Goal: Task Accomplishment & Management: Use online tool/utility

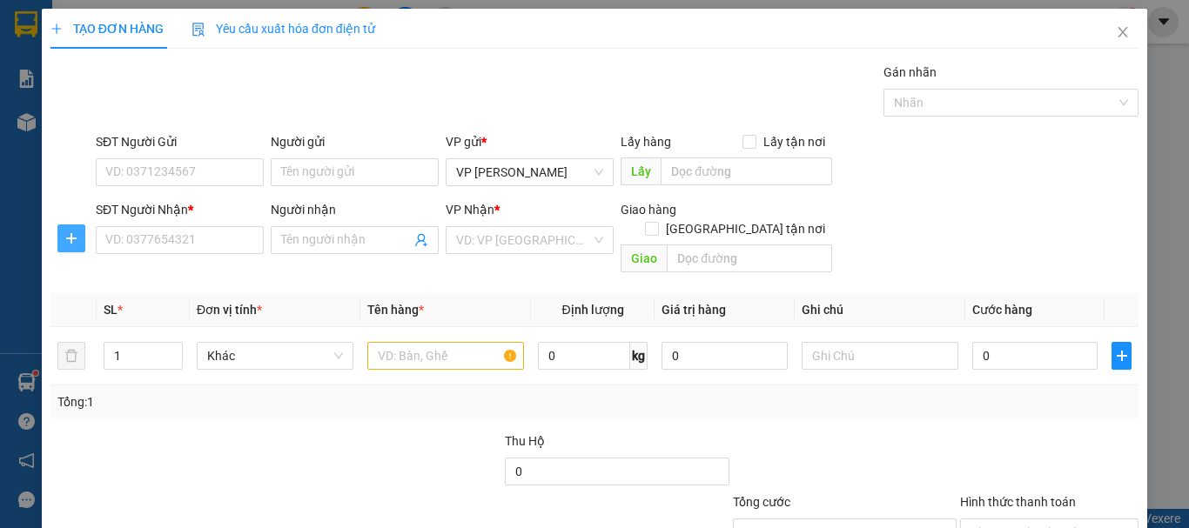
click at [68, 234] on icon "plus" at bounding box center [71, 239] width 14 height 14
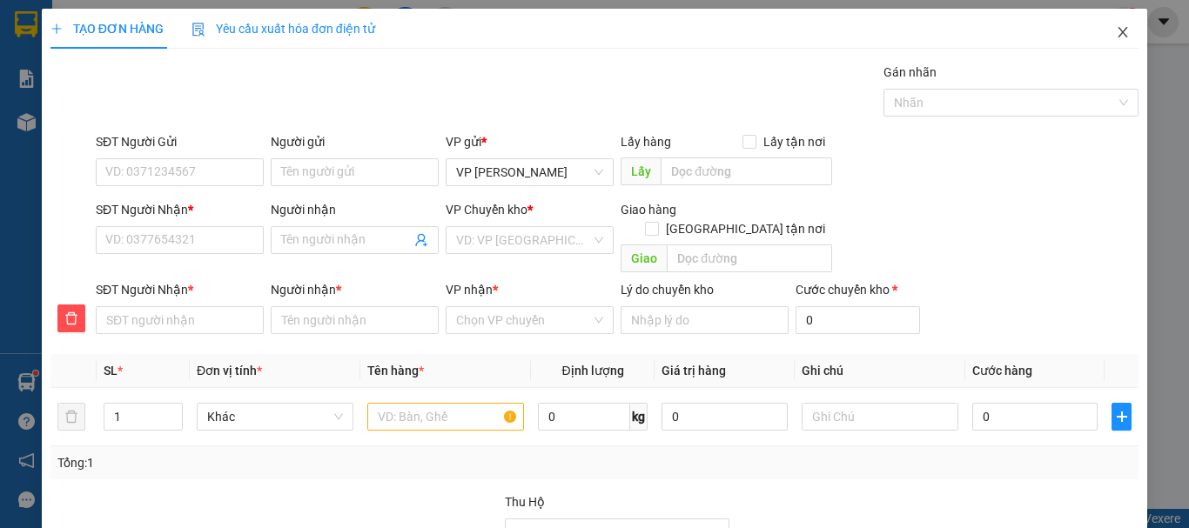
click at [1116, 29] on icon "close" at bounding box center [1123, 32] width 14 height 14
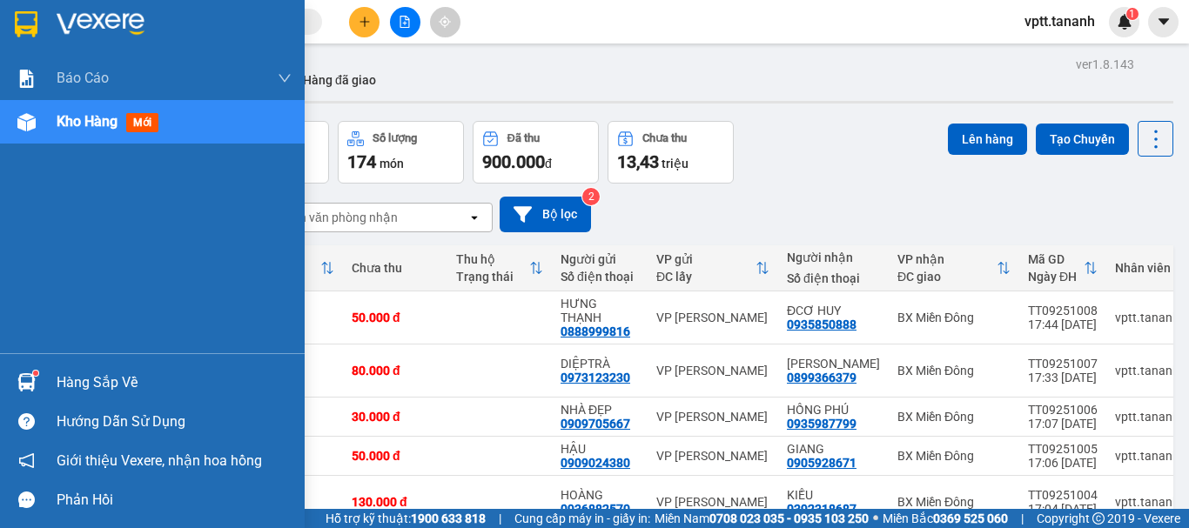
click at [67, 120] on span "Kho hàng" at bounding box center [87, 121] width 61 height 17
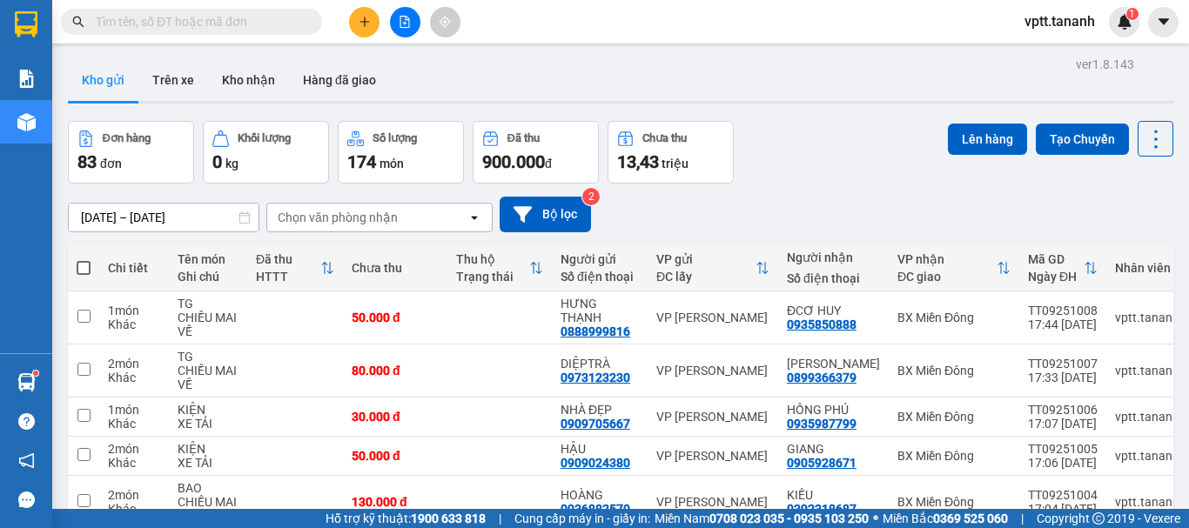
click at [84, 266] on span at bounding box center [84, 268] width 14 height 14
click at [84, 259] on input "checkbox" at bounding box center [84, 259] width 0 height 0
checkbox input "true"
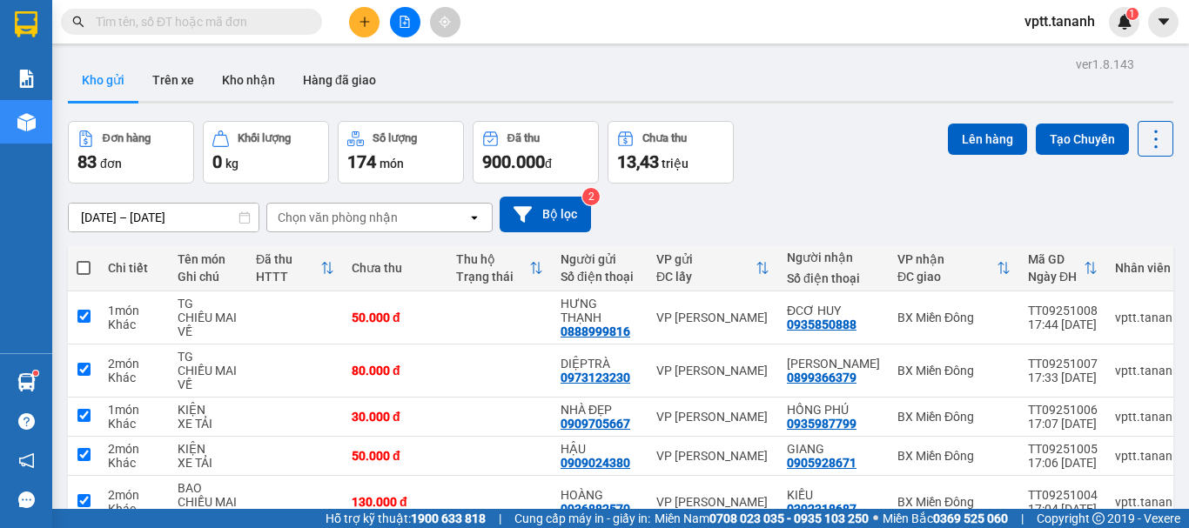
checkbox input "true"
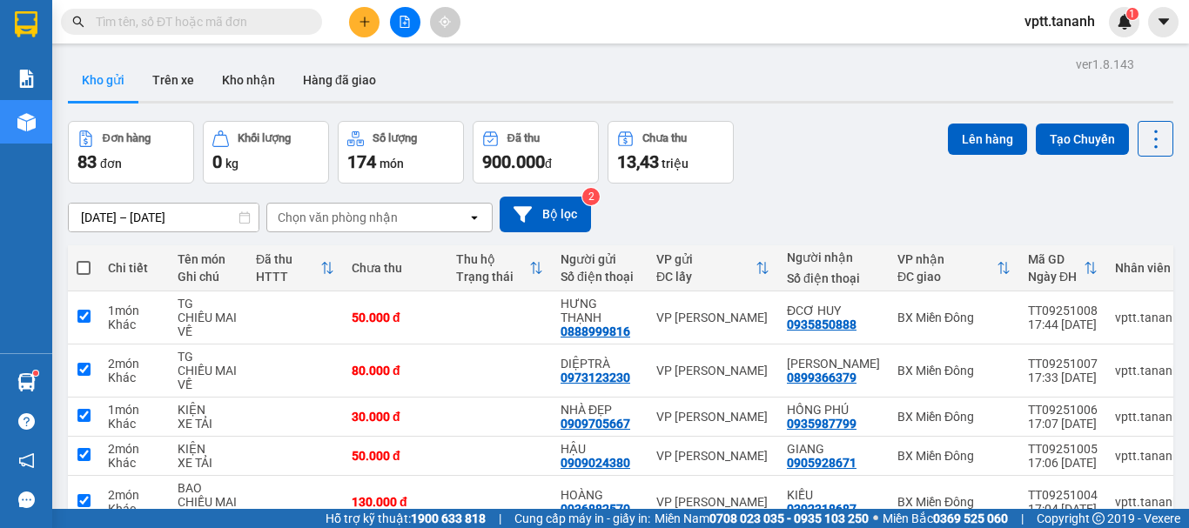
checkbox input "true"
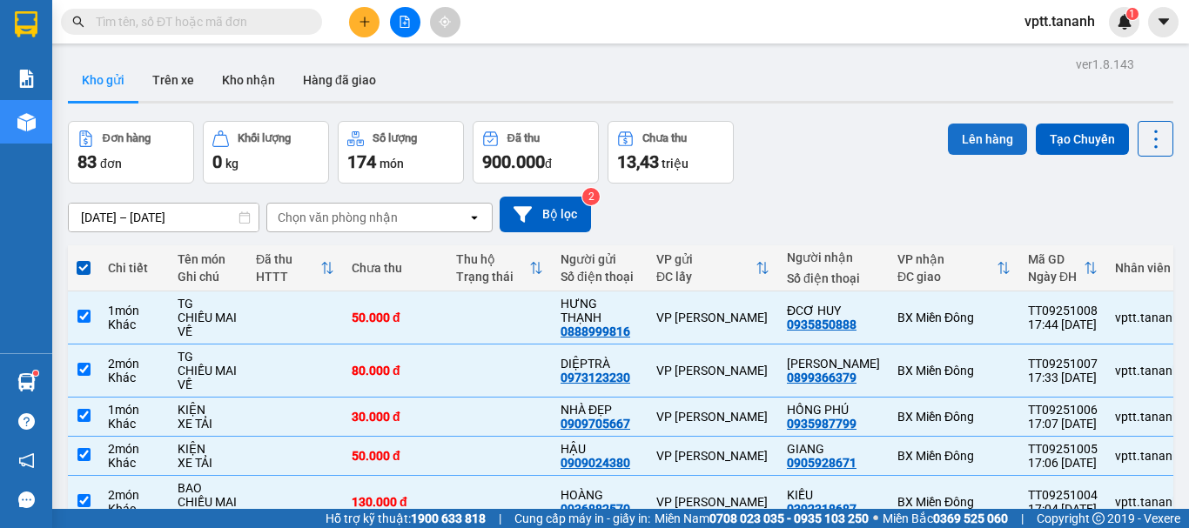
click at [968, 136] on button "Lên hàng" at bounding box center [987, 139] width 79 height 31
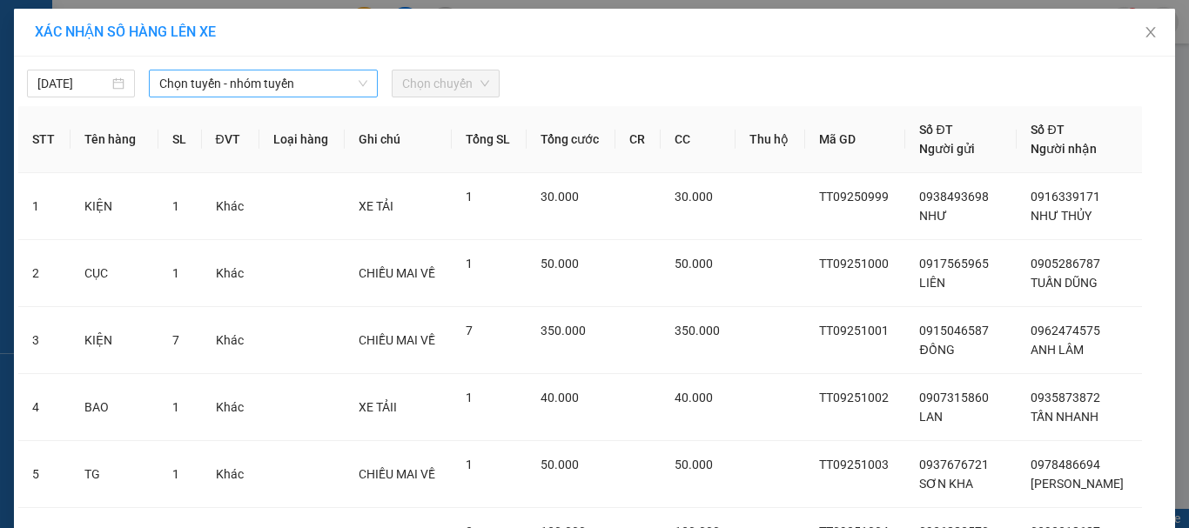
click at [258, 88] on span "Chọn tuyến - nhóm tuyến" at bounding box center [263, 83] width 208 height 26
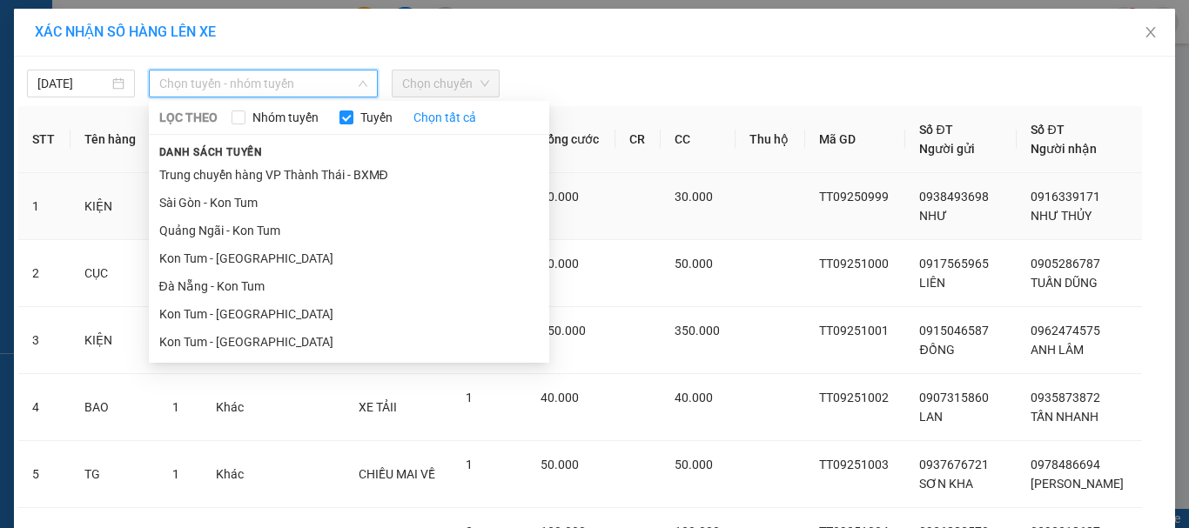
click at [242, 202] on li "Sài Gòn - Kon Tum" at bounding box center [349, 203] width 400 height 28
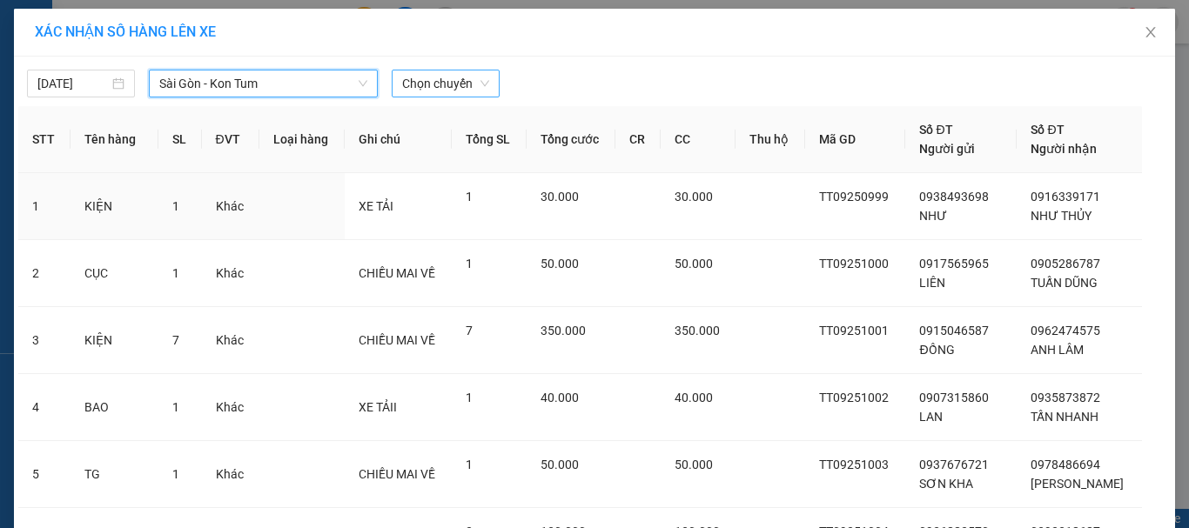
click at [465, 91] on span "Chọn chuyến" at bounding box center [445, 83] width 87 height 26
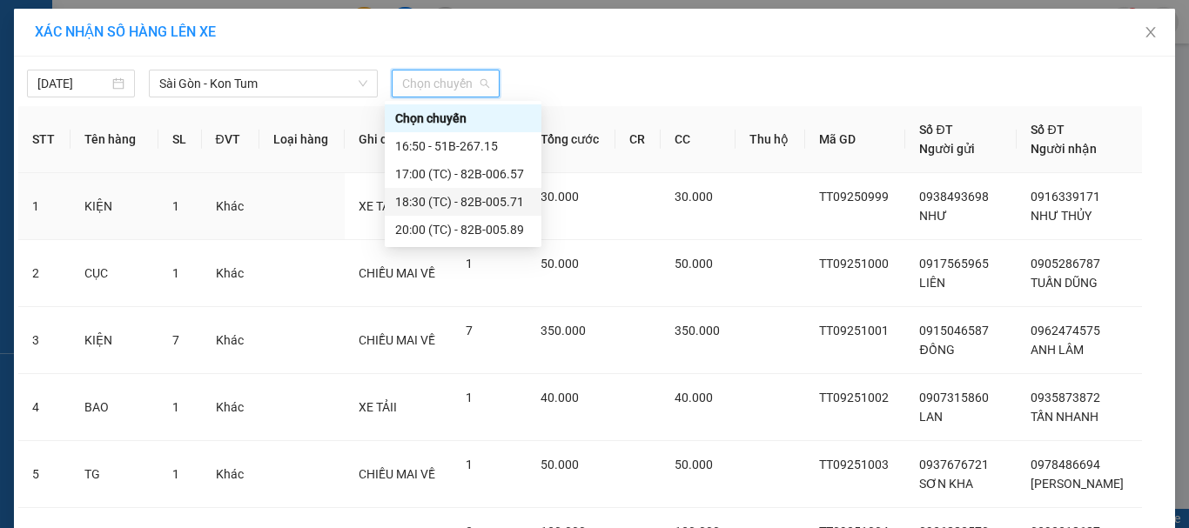
click at [487, 201] on div "18:30 (TC) - 82B-005.71" at bounding box center [463, 201] width 136 height 19
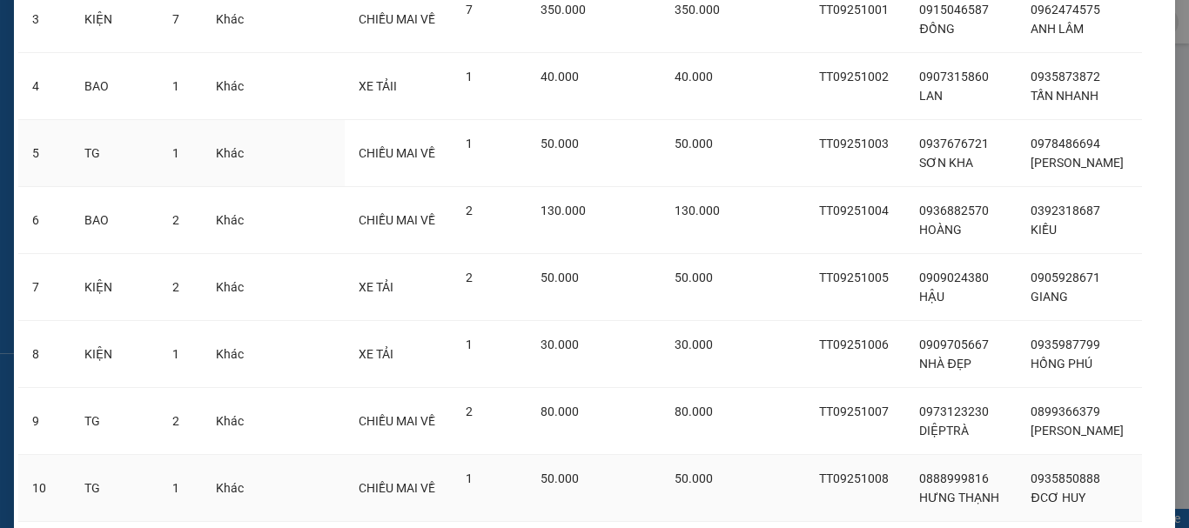
scroll to position [468, 0]
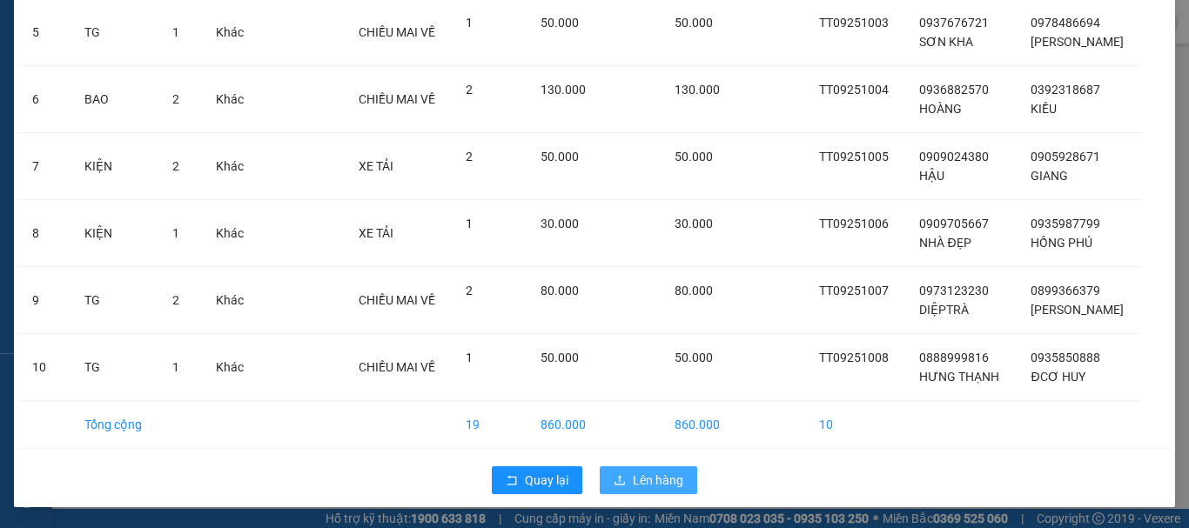
click at [633, 478] on span "Lên hàng" at bounding box center [658, 480] width 50 height 19
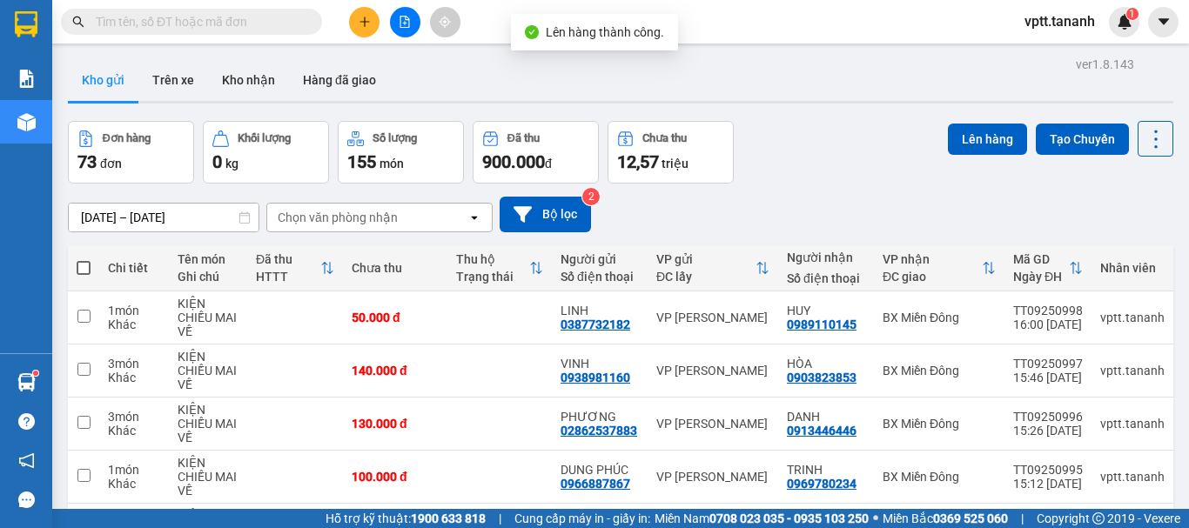
click at [85, 269] on span at bounding box center [84, 268] width 14 height 14
click at [84, 259] on input "checkbox" at bounding box center [84, 259] width 0 height 0
checkbox input "true"
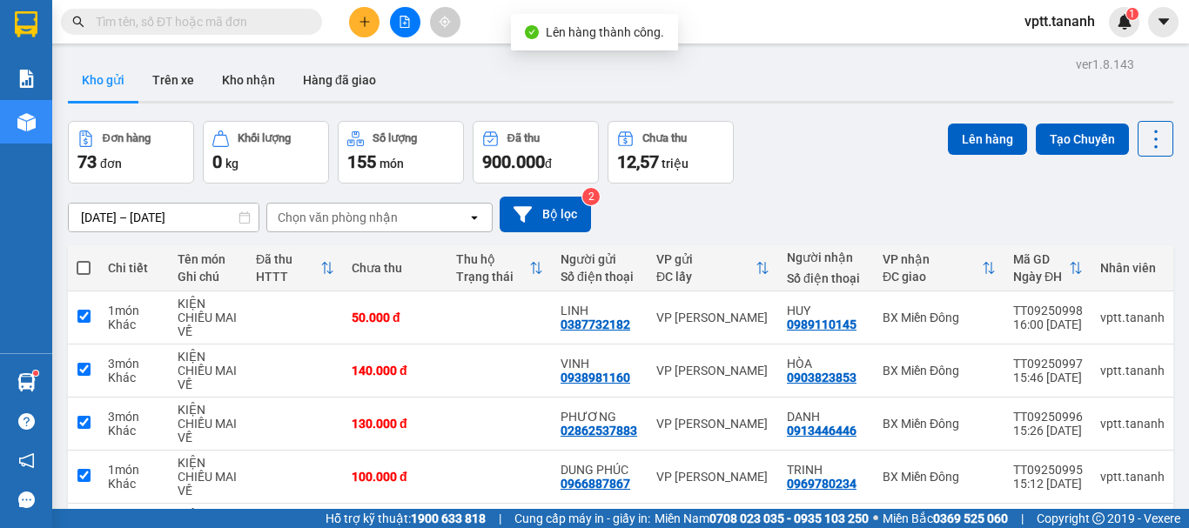
checkbox input "true"
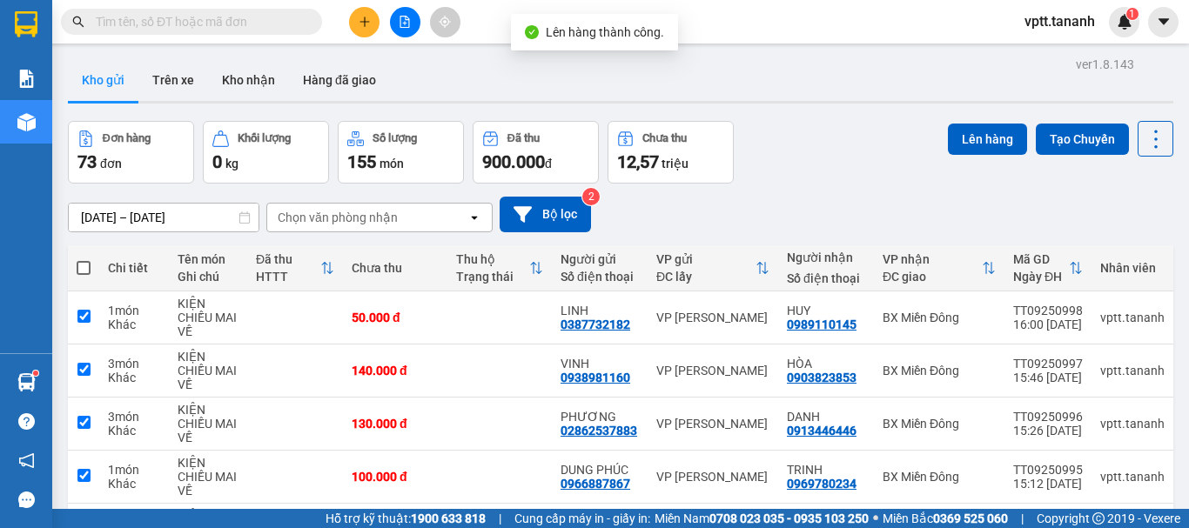
checkbox input "true"
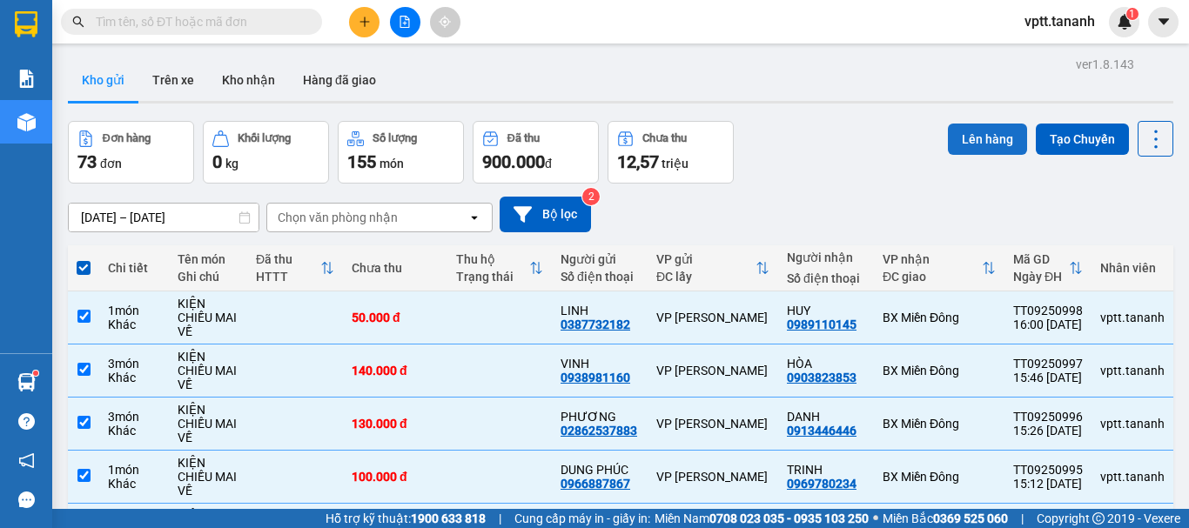
click at [962, 141] on button "Lên hàng" at bounding box center [987, 139] width 79 height 31
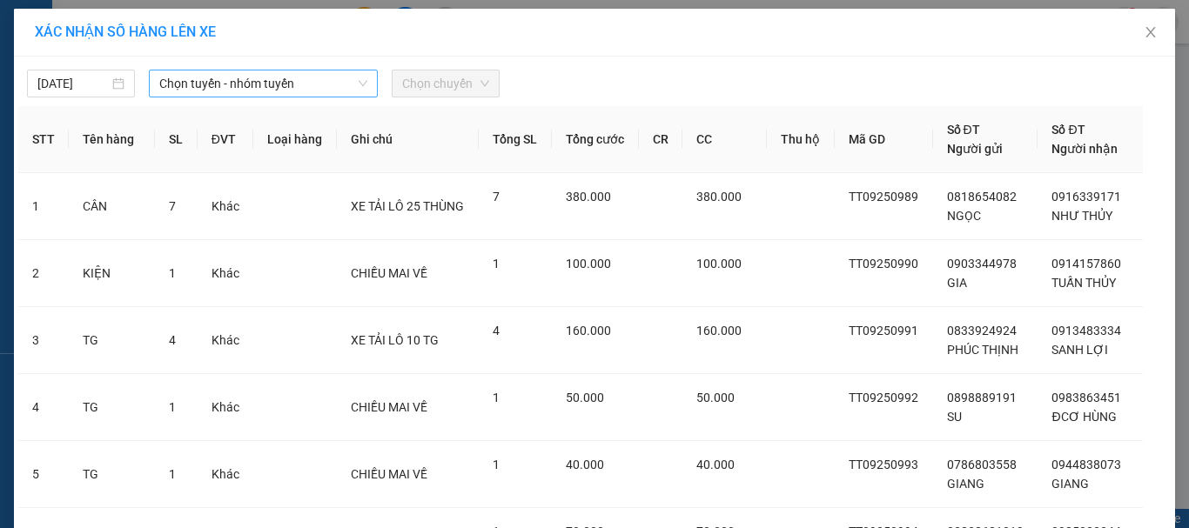
click at [313, 84] on span "Chọn tuyến - nhóm tuyến" at bounding box center [263, 83] width 208 height 26
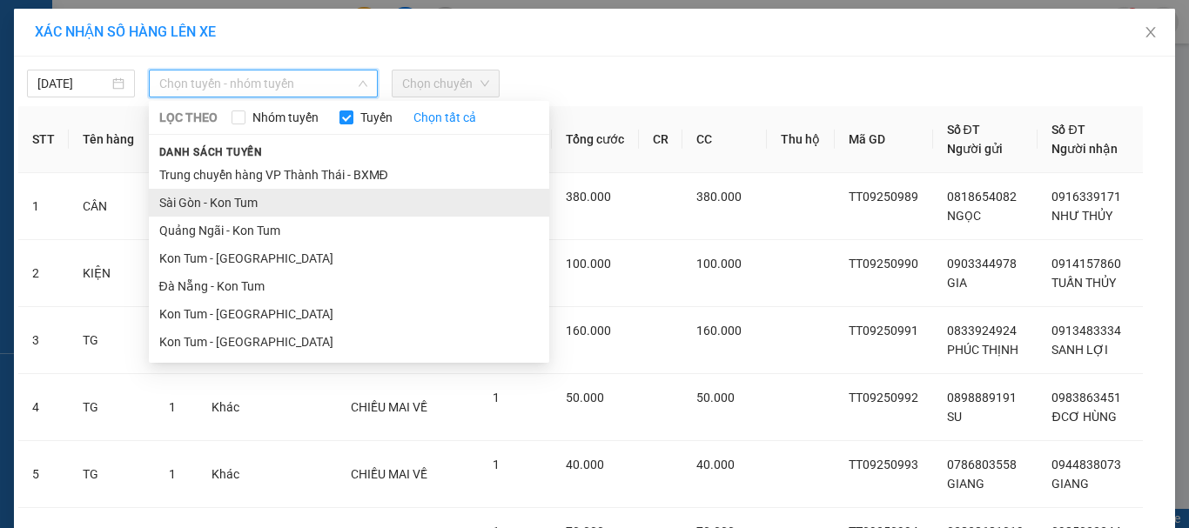
click at [234, 203] on li "Sài Gòn - Kon Tum" at bounding box center [349, 203] width 400 height 28
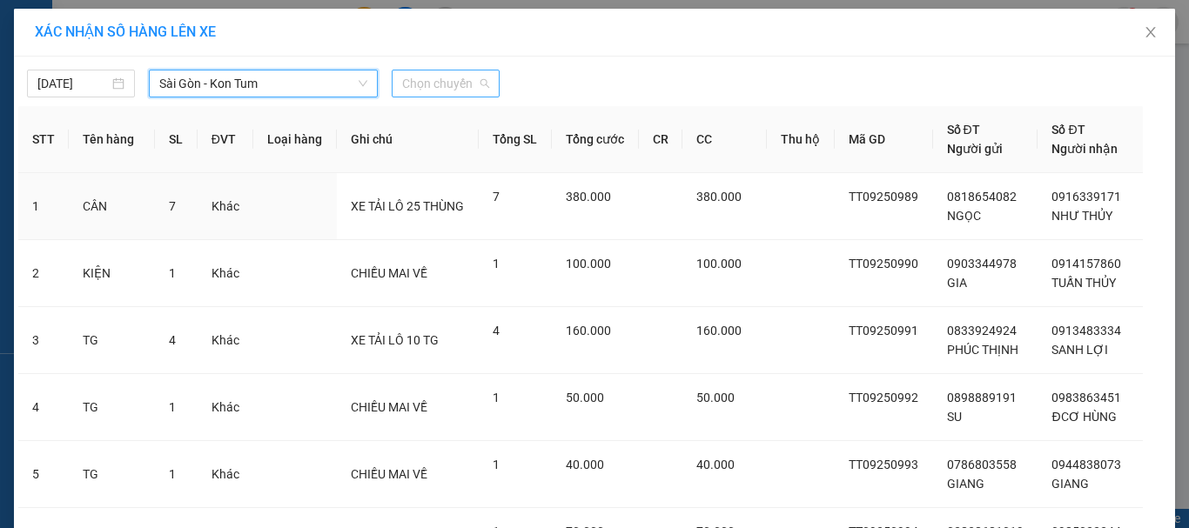
click at [438, 87] on span "Chọn chuyến" at bounding box center [445, 83] width 87 height 26
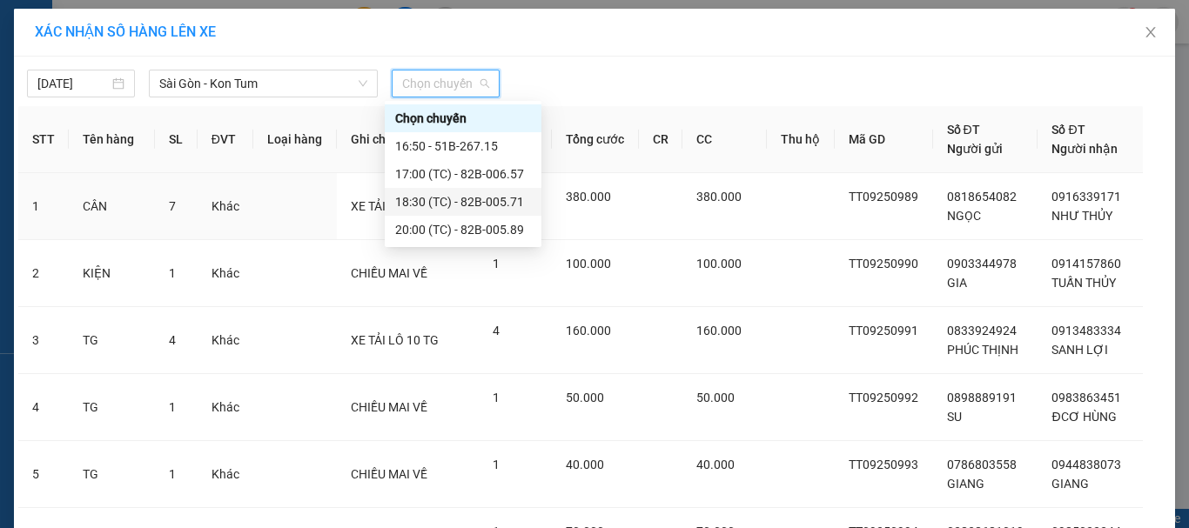
click at [477, 199] on div "18:30 (TC) - 82B-005.71" at bounding box center [463, 201] width 136 height 19
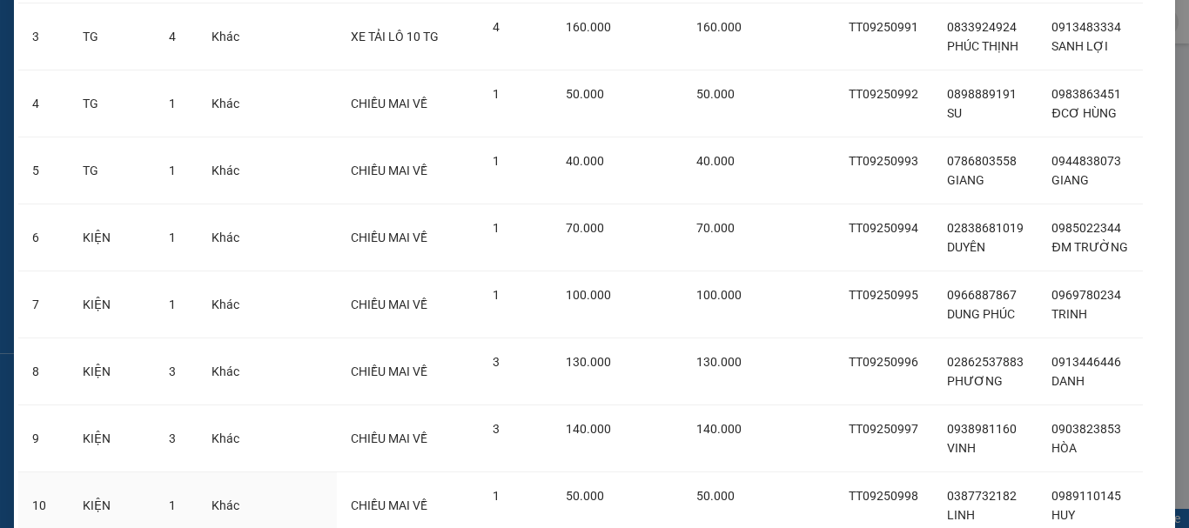
scroll to position [435, 0]
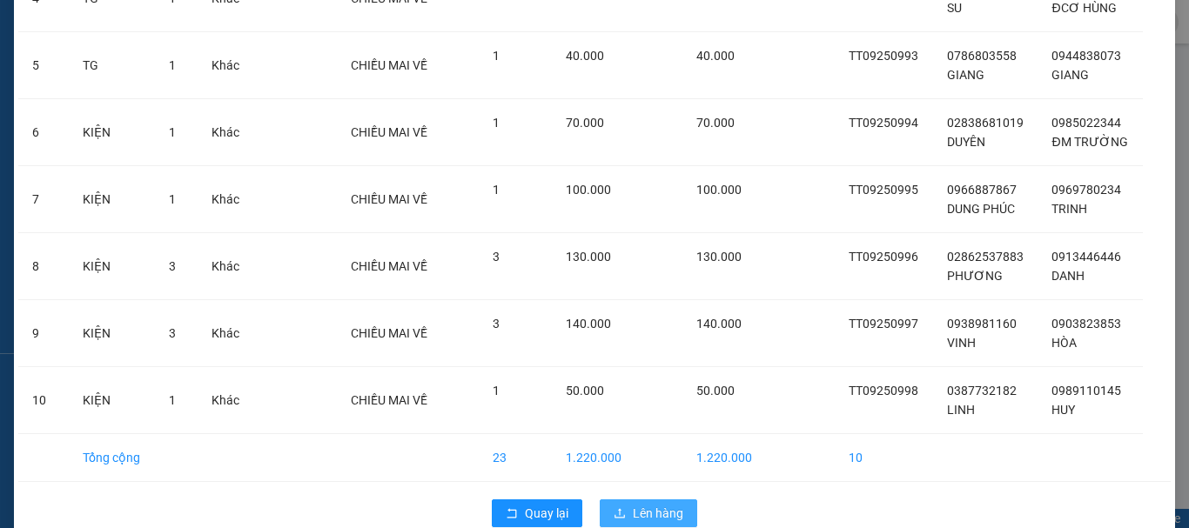
click at [639, 510] on span "Lên hàng" at bounding box center [658, 513] width 50 height 19
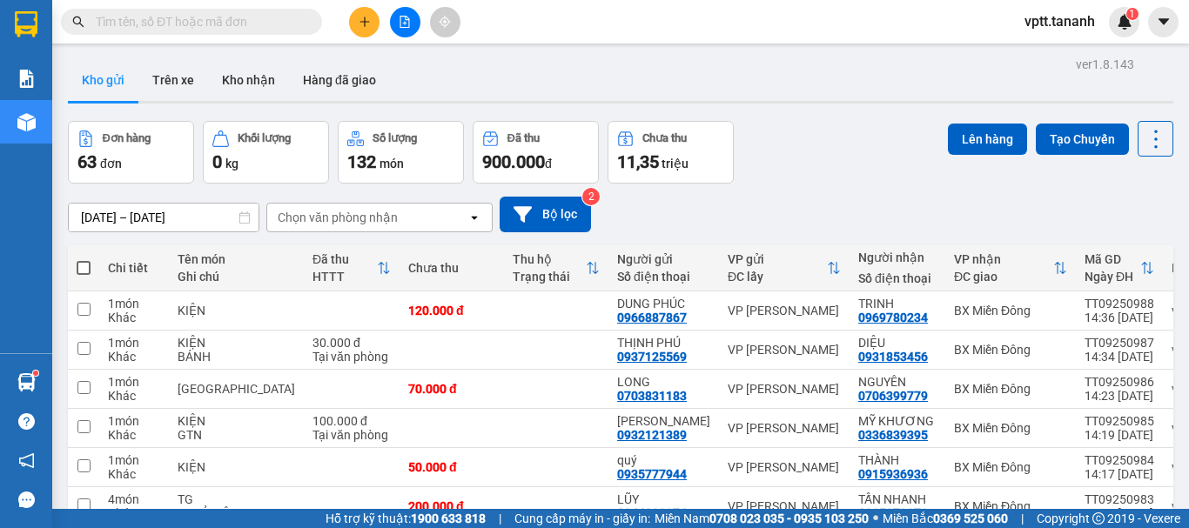
click at [88, 268] on span at bounding box center [84, 268] width 14 height 14
click at [84, 259] on input "checkbox" at bounding box center [84, 259] width 0 height 0
checkbox input "true"
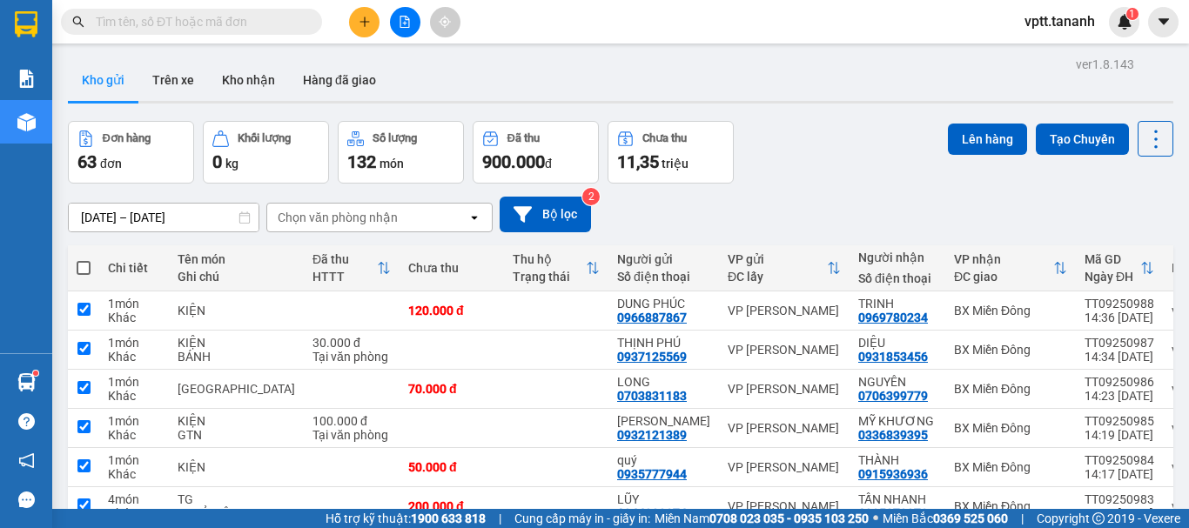
checkbox input "true"
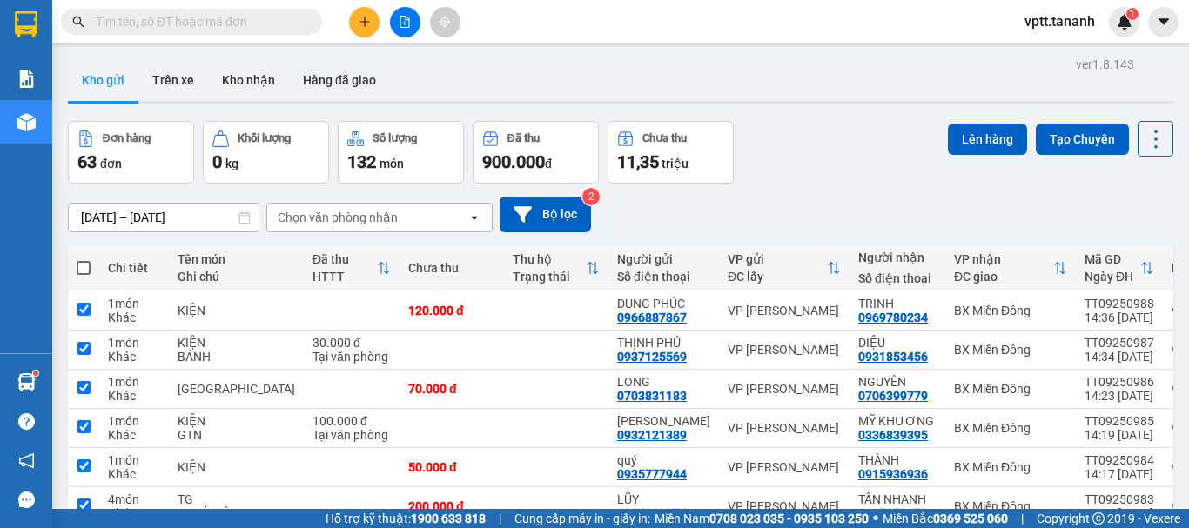
checkbox input "true"
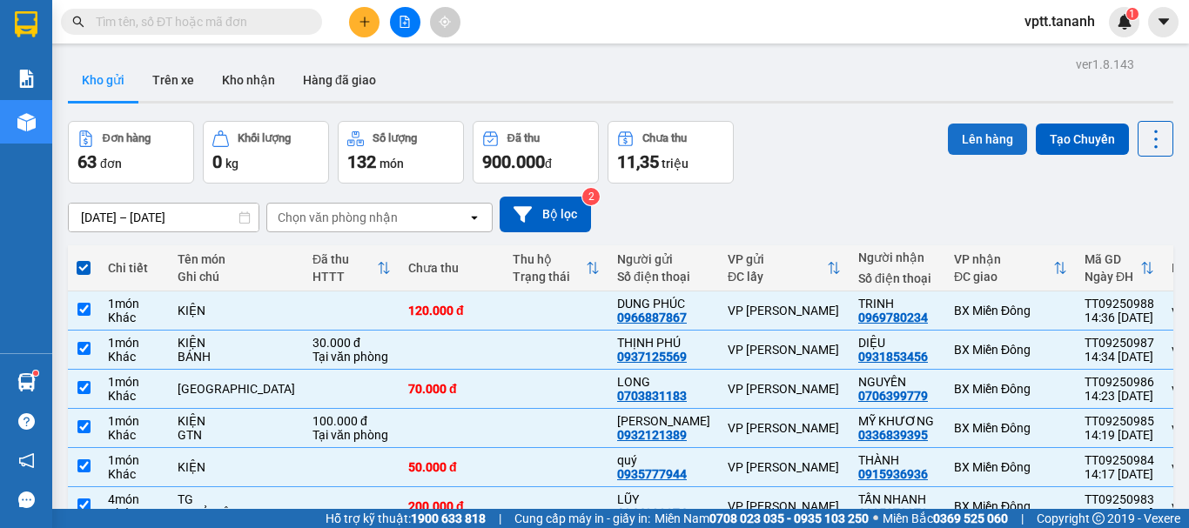
click at [972, 133] on button "Lên hàng" at bounding box center [987, 139] width 79 height 31
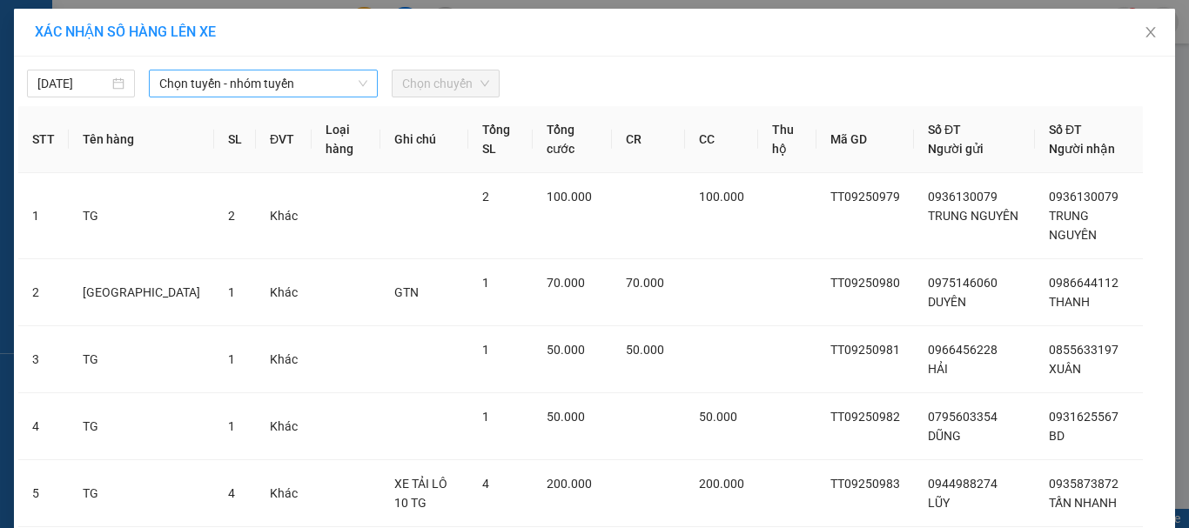
drag, startPoint x: 252, startPoint y: 75, endPoint x: 252, endPoint y: 91, distance: 16.5
click at [252, 76] on span "Chọn tuyến - nhóm tuyến" at bounding box center [263, 83] width 208 height 26
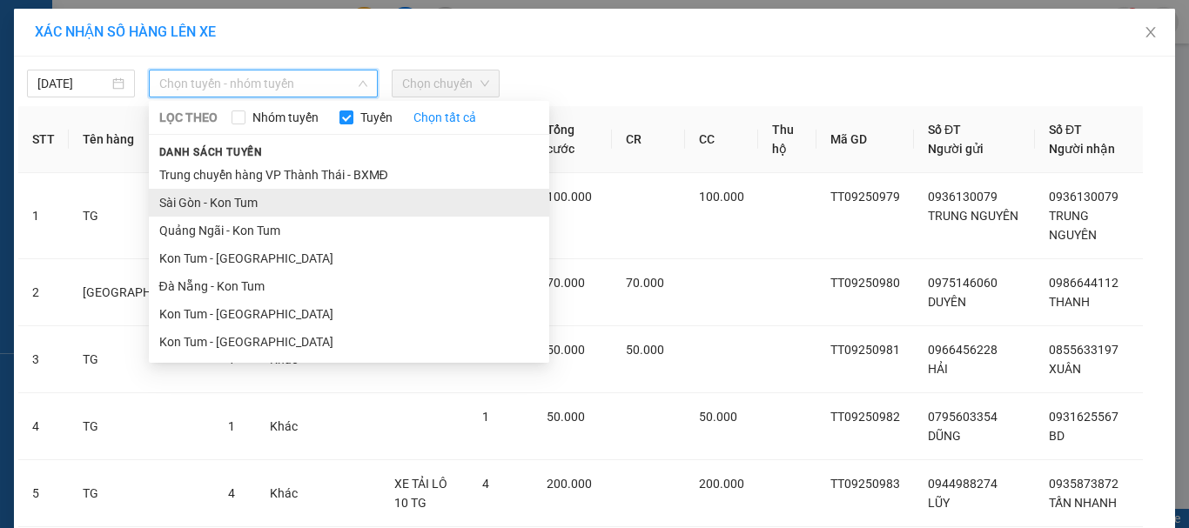
click at [244, 202] on li "Sài Gòn - Kon Tum" at bounding box center [349, 203] width 400 height 28
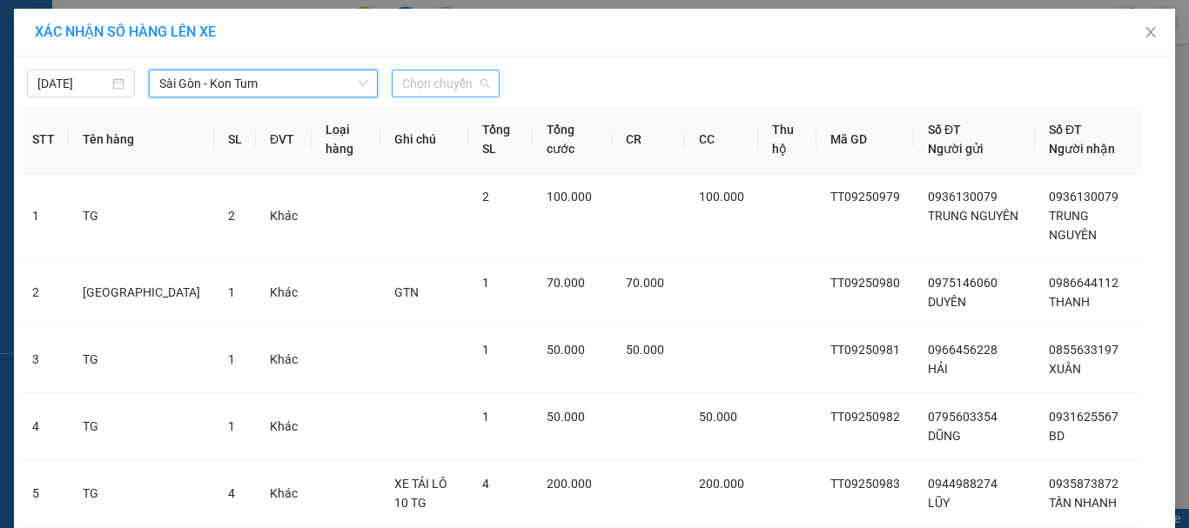
click at [433, 84] on span "Chọn chuyến" at bounding box center [445, 83] width 87 height 26
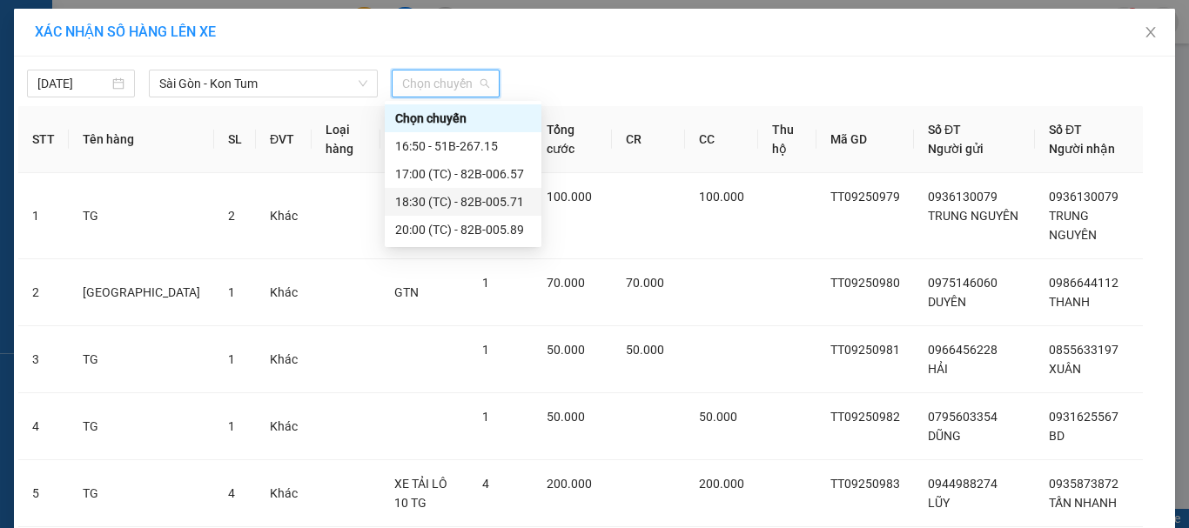
click at [443, 202] on div "18:30 (TC) - 82B-005.71" at bounding box center [463, 201] width 136 height 19
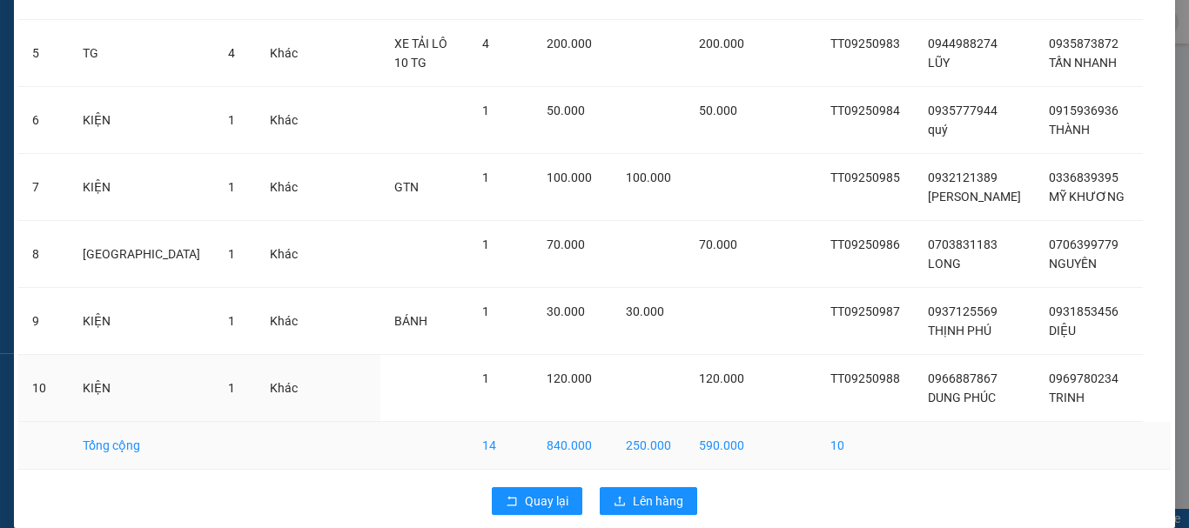
scroll to position [468, 0]
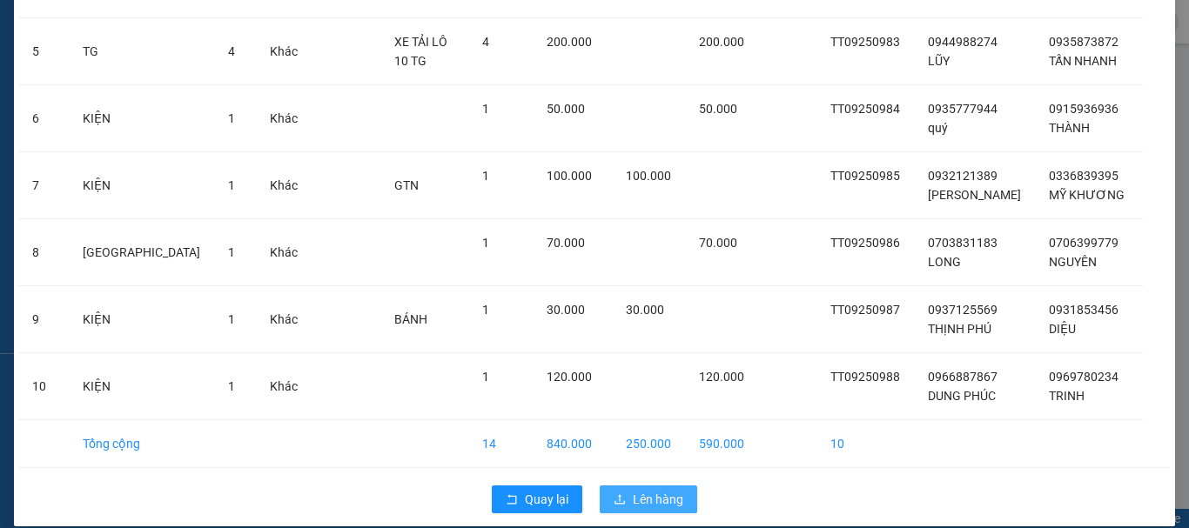
click at [647, 490] on span "Lên hàng" at bounding box center [658, 499] width 50 height 19
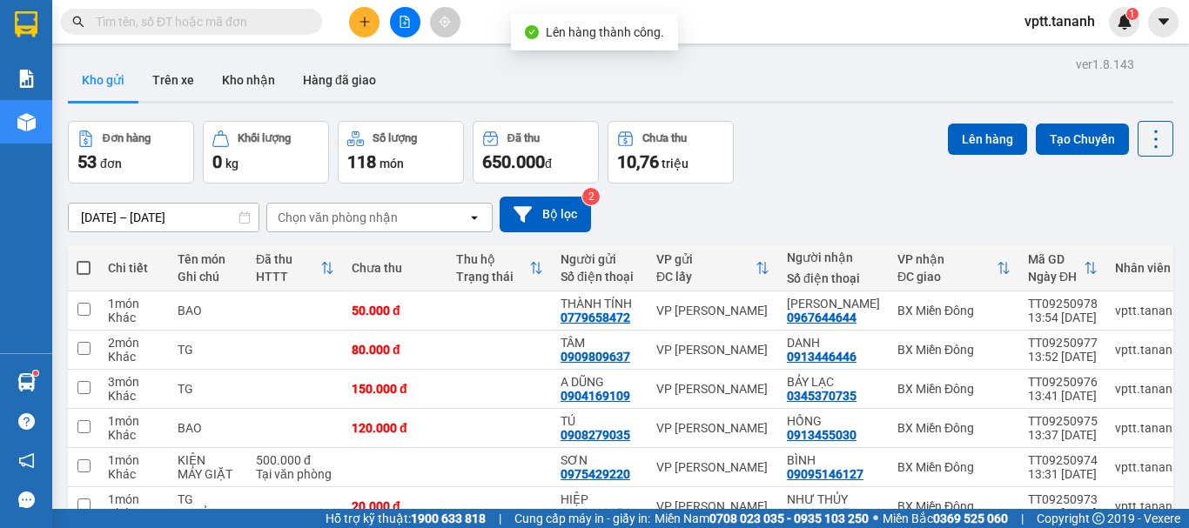
click at [85, 264] on span at bounding box center [84, 268] width 14 height 14
click at [84, 259] on input "checkbox" at bounding box center [84, 259] width 0 height 0
checkbox input "true"
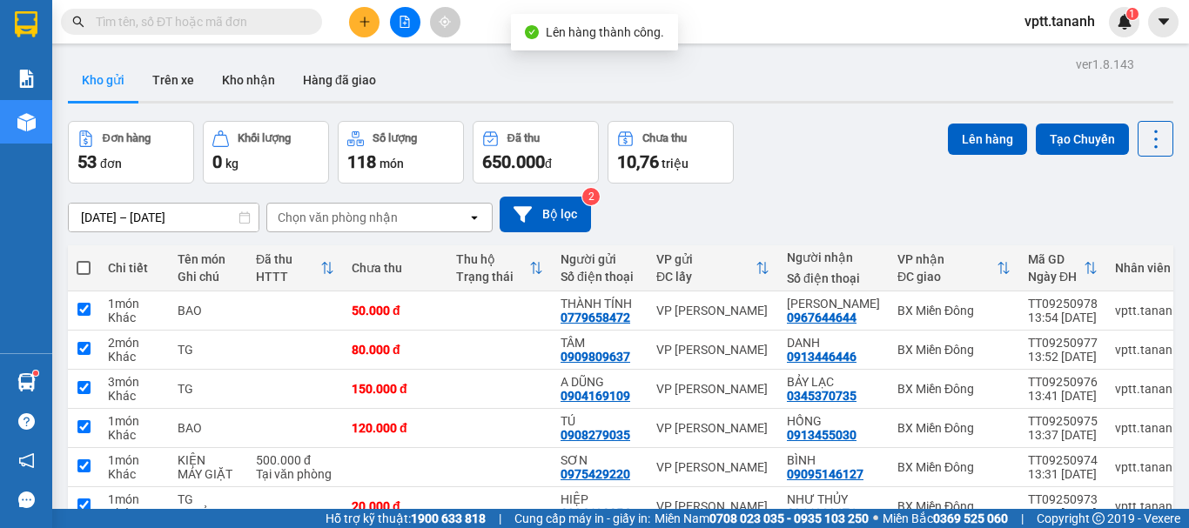
checkbox input "true"
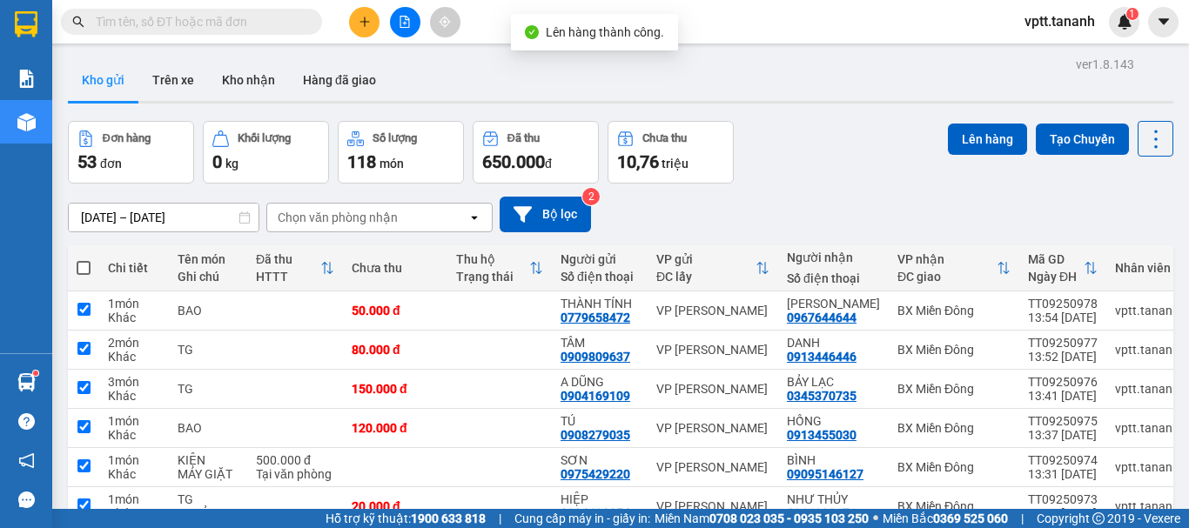
checkbox input "true"
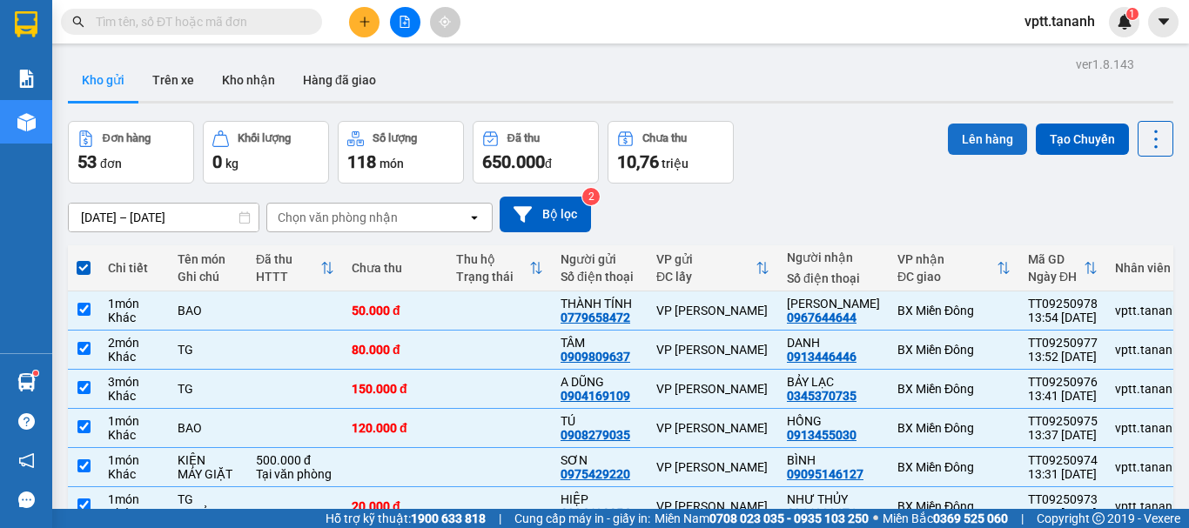
click at [970, 140] on button "Lên hàng" at bounding box center [987, 139] width 79 height 31
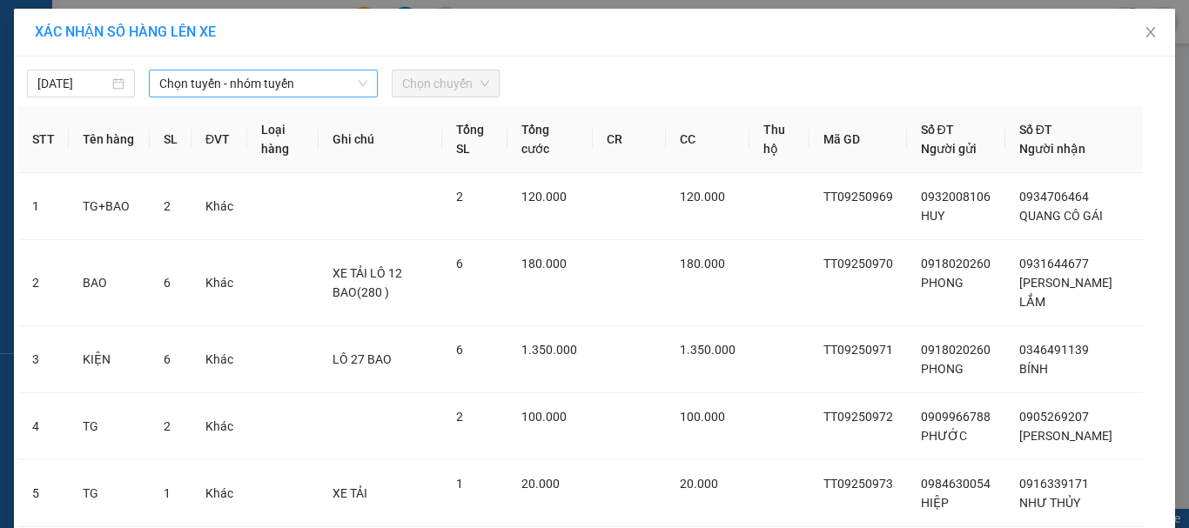
click at [264, 85] on span "Chọn tuyến - nhóm tuyến" at bounding box center [263, 83] width 208 height 26
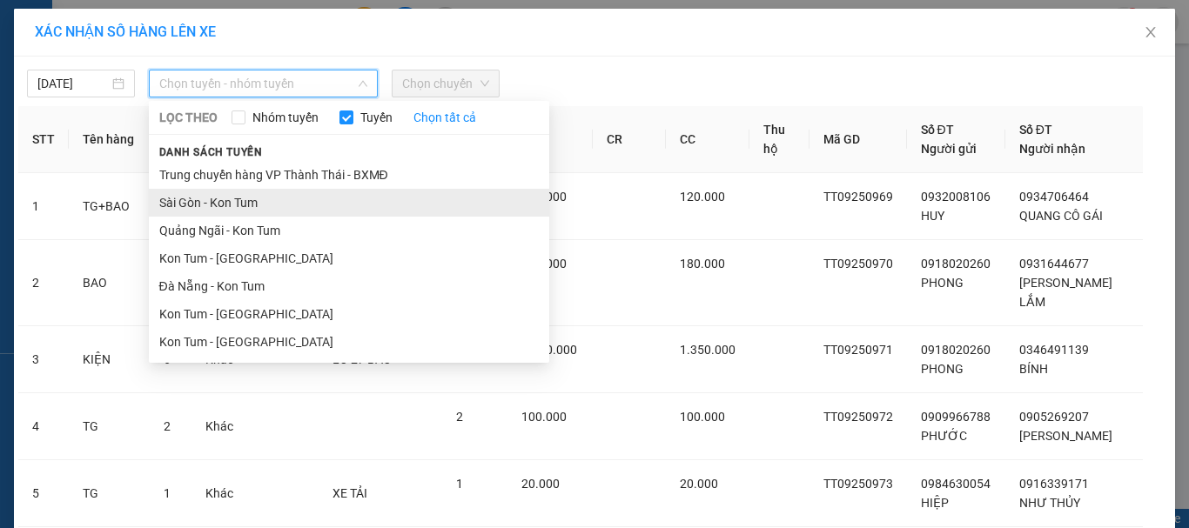
click at [232, 201] on li "Sài Gòn - Kon Tum" at bounding box center [349, 203] width 400 height 28
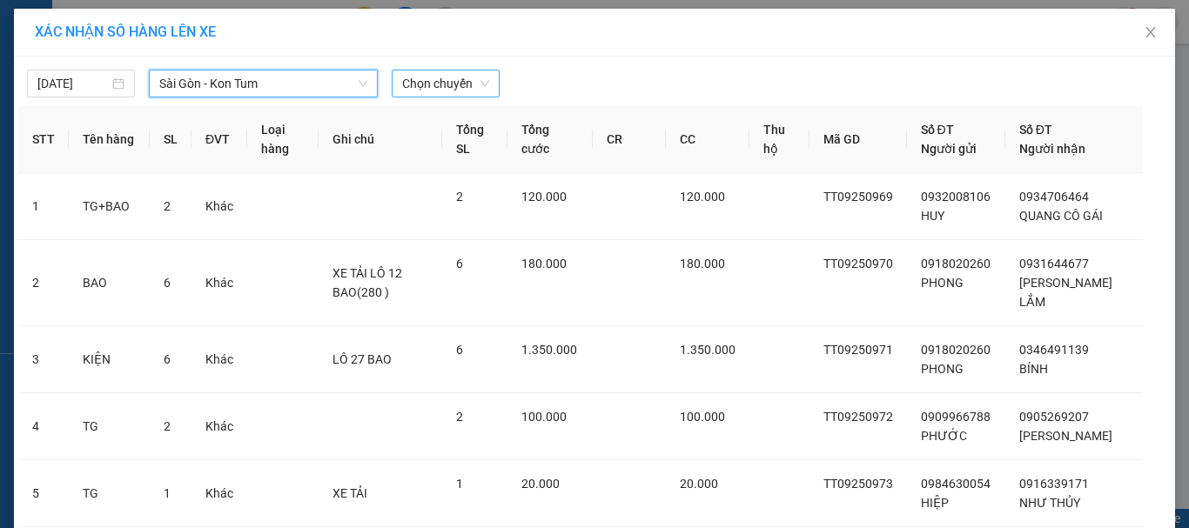
click at [449, 85] on span "Chọn chuyến" at bounding box center [445, 83] width 87 height 26
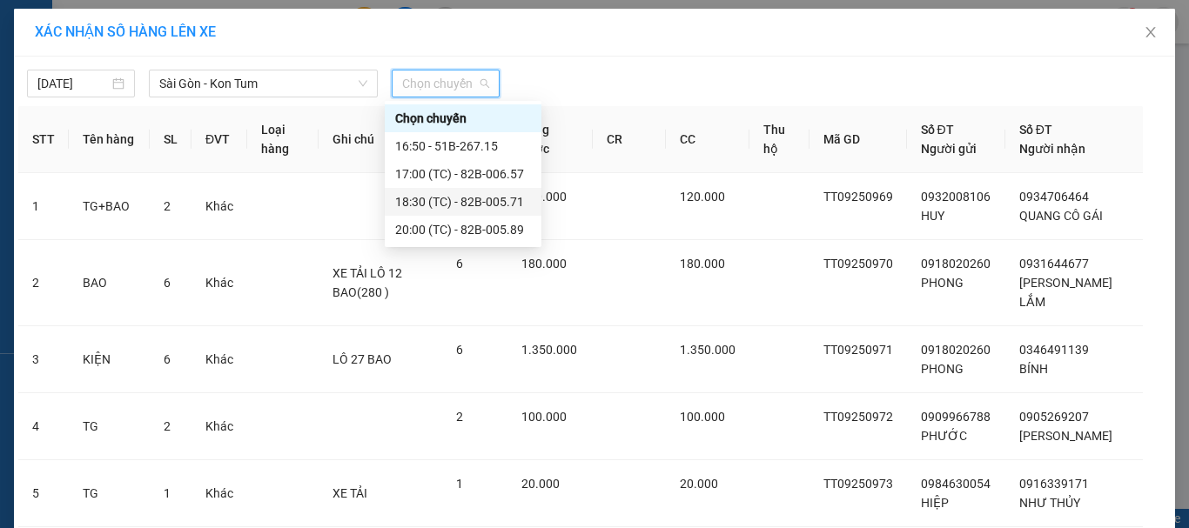
click at [443, 200] on div "18:30 (TC) - 82B-005.71" at bounding box center [463, 201] width 136 height 19
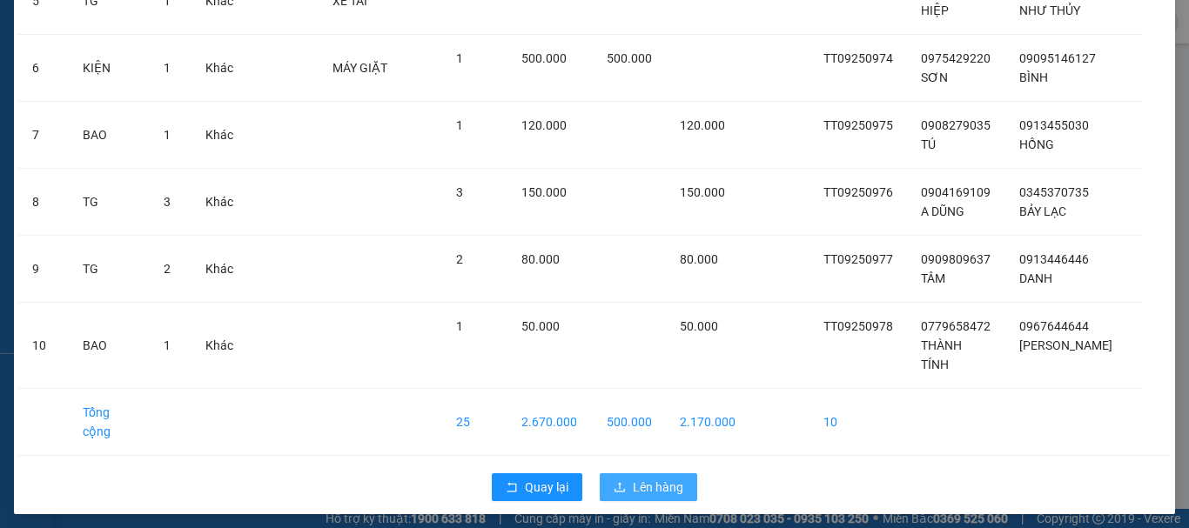
scroll to position [522, 0]
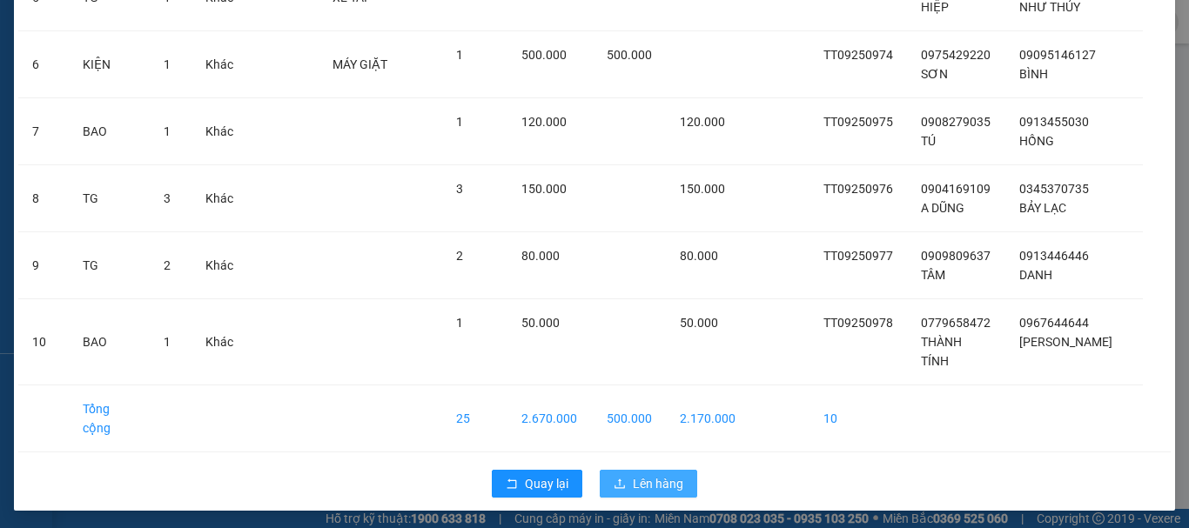
click at [634, 481] on span "Lên hàng" at bounding box center [658, 483] width 50 height 19
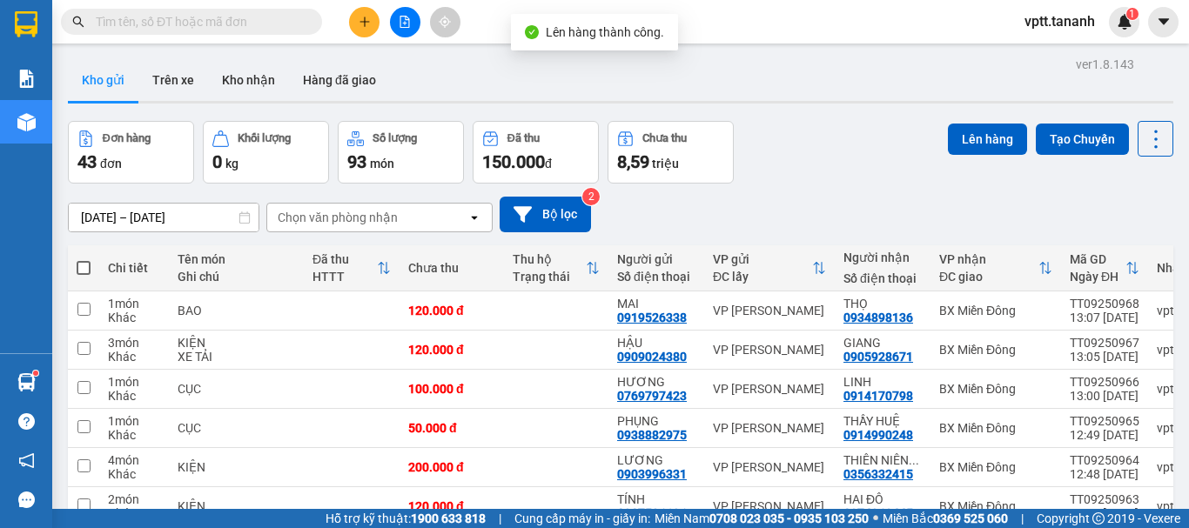
click at [84, 267] on span at bounding box center [84, 268] width 14 height 14
click at [84, 259] on input "checkbox" at bounding box center [84, 259] width 0 height 0
checkbox input "true"
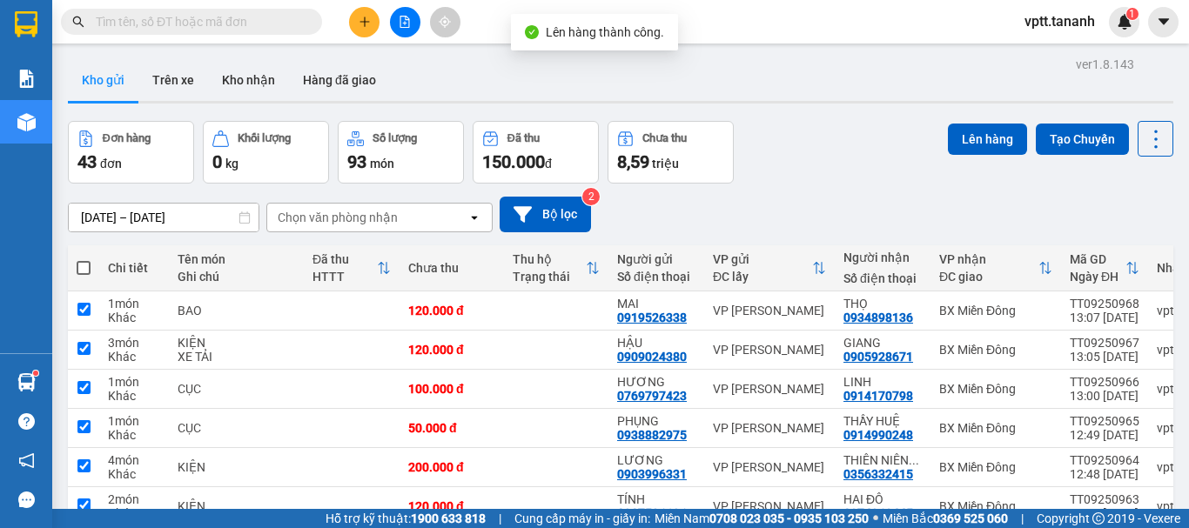
checkbox input "true"
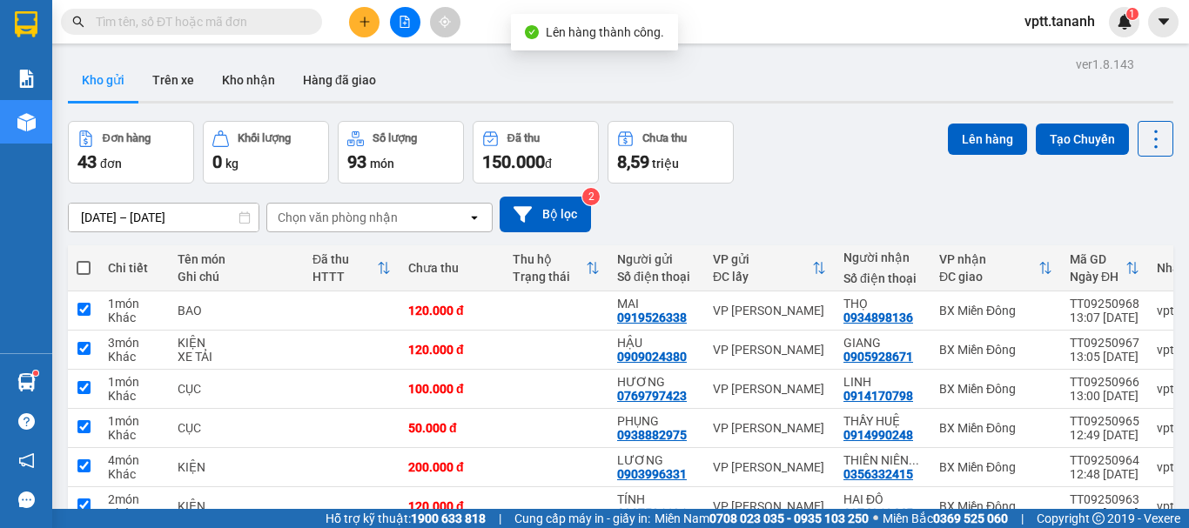
checkbox input "true"
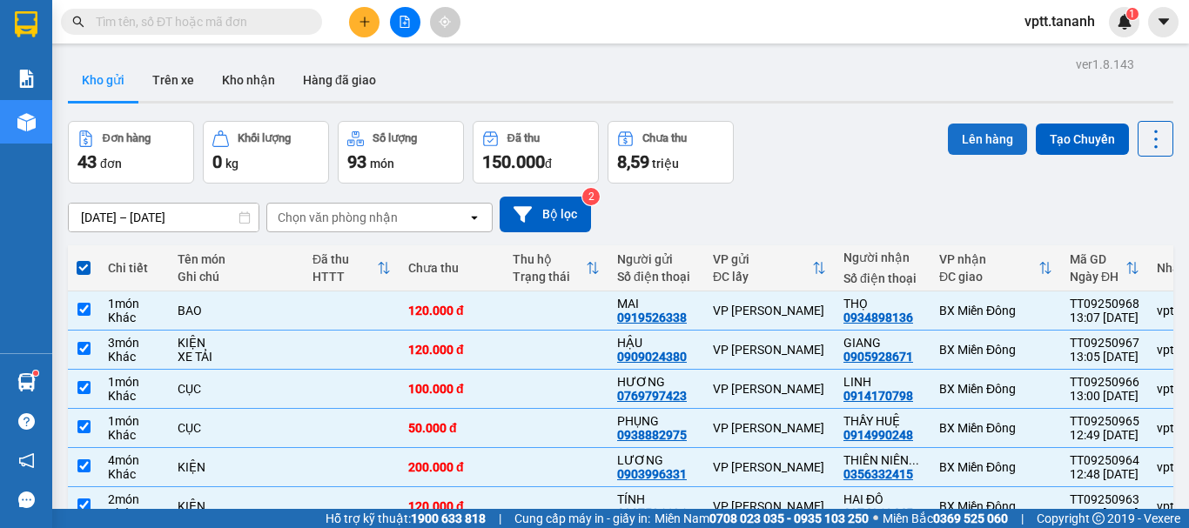
click at [948, 140] on button "Lên hàng" at bounding box center [987, 139] width 79 height 31
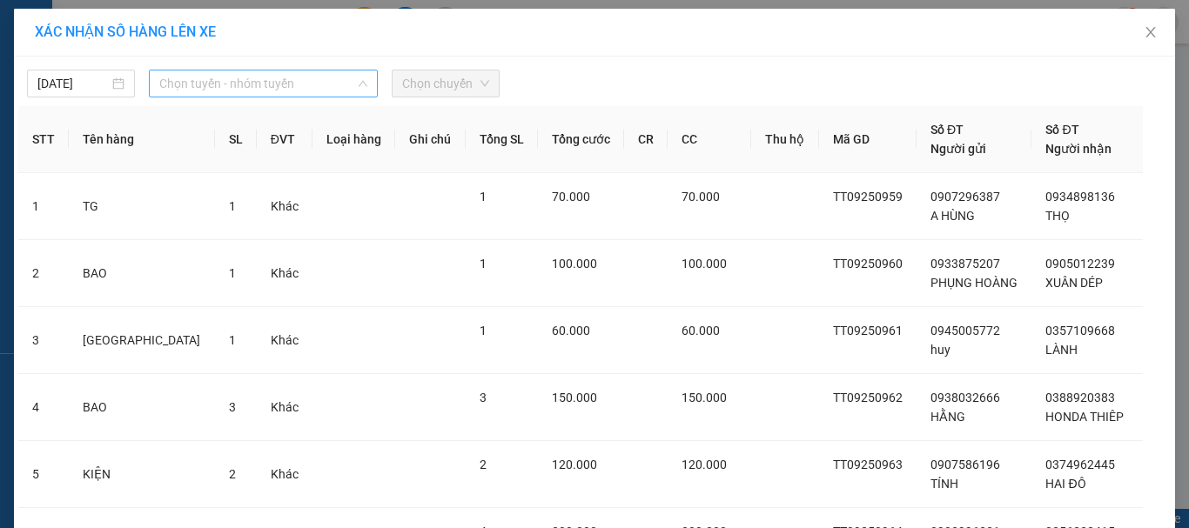
click at [293, 80] on span "Chọn tuyến - nhóm tuyến" at bounding box center [263, 83] width 208 height 26
click at [454, 83] on span "Chọn chuyến" at bounding box center [445, 83] width 87 height 26
click at [286, 83] on span "Chọn tuyến - nhóm tuyến" at bounding box center [263, 83] width 208 height 26
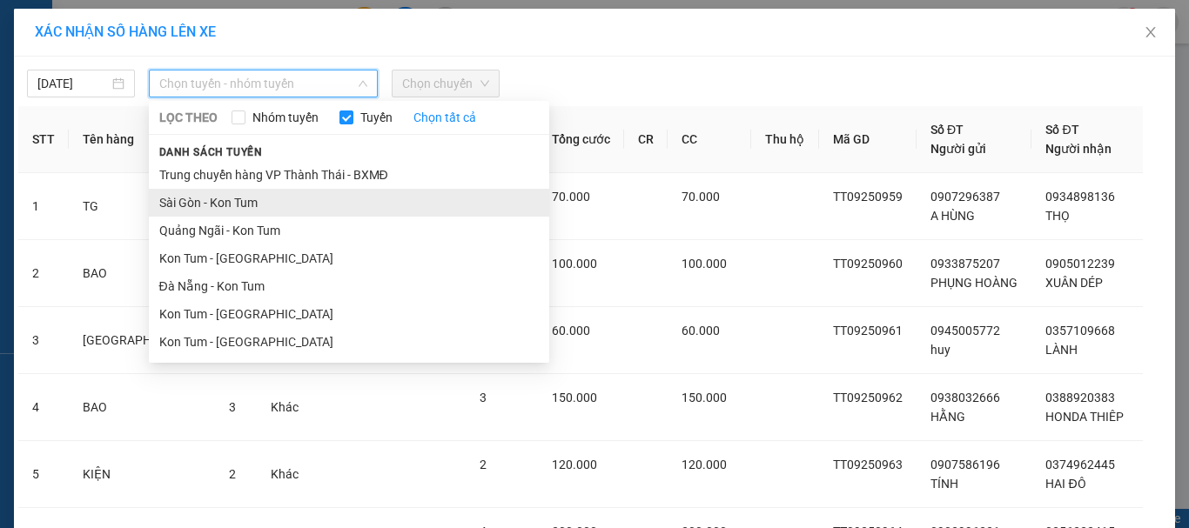
drag, startPoint x: 249, startPoint y: 204, endPoint x: 340, endPoint y: 147, distance: 107.5
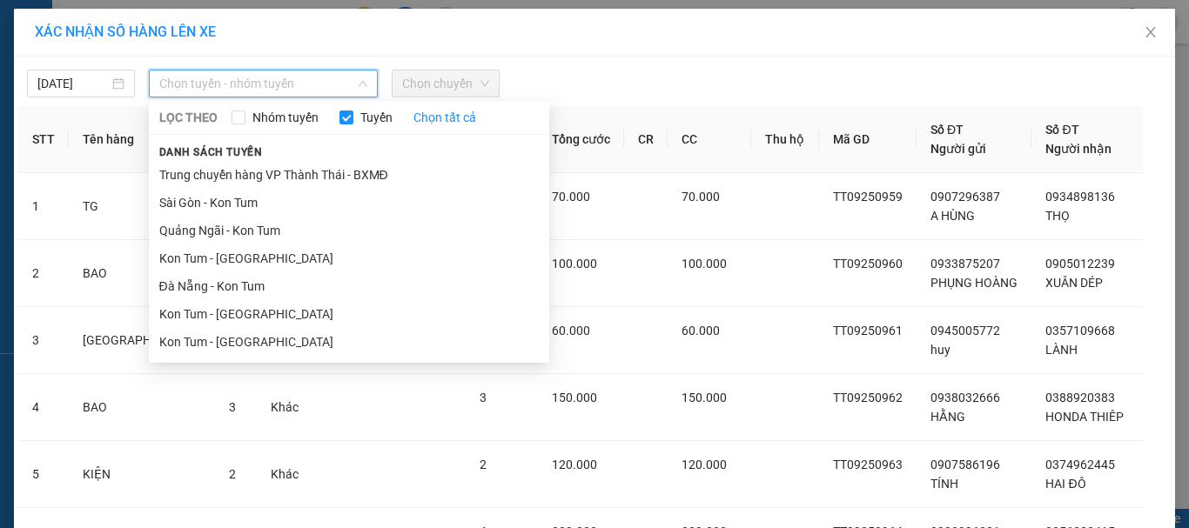
click at [250, 201] on li "Sài Gòn - Kon Tum" at bounding box center [349, 203] width 400 height 28
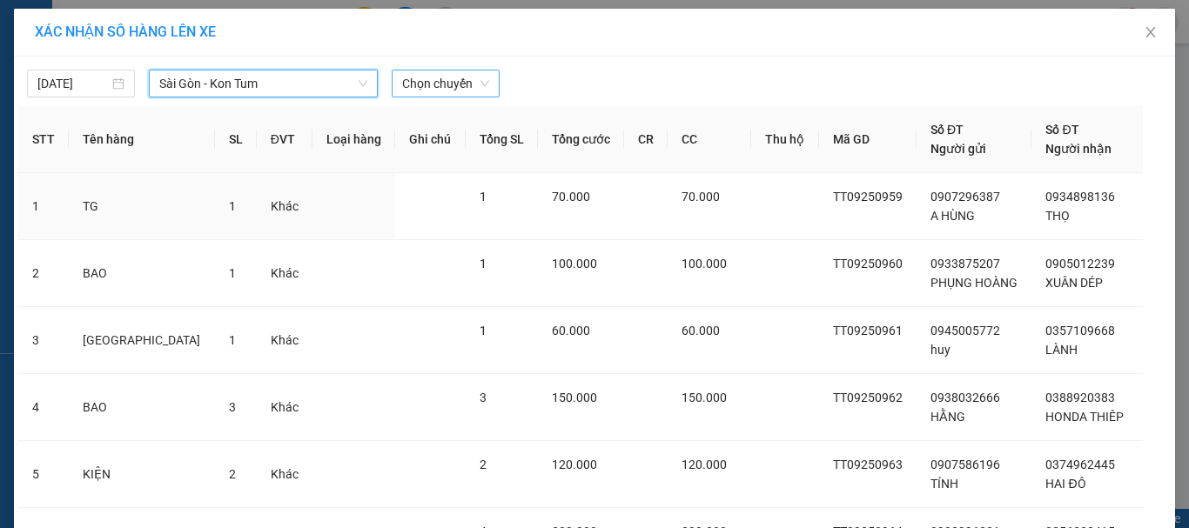
click at [451, 78] on span "Chọn chuyến" at bounding box center [445, 83] width 87 height 26
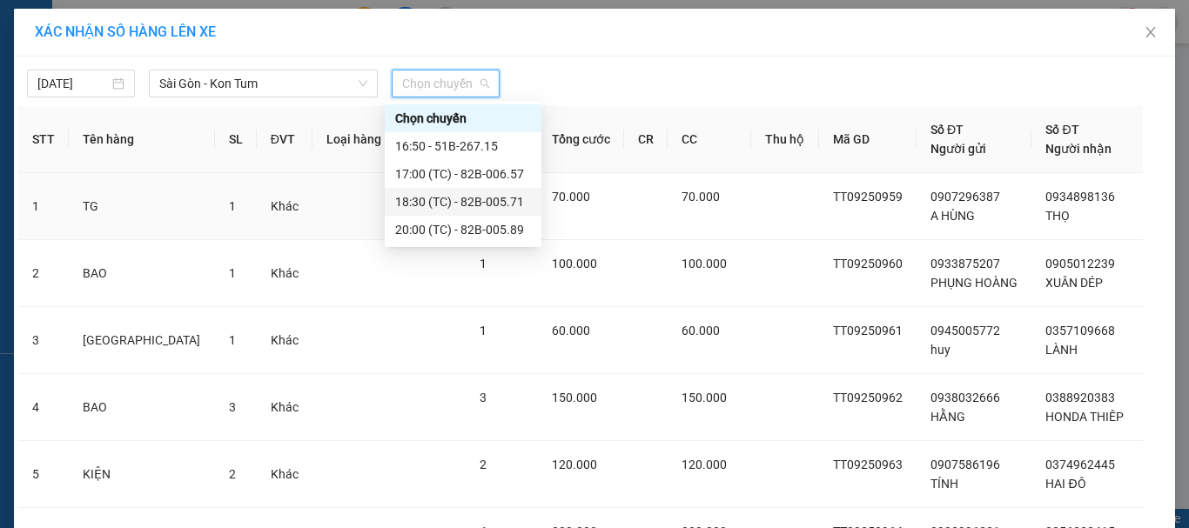
click at [465, 200] on div "18:30 (TC) - 82B-005.71" at bounding box center [463, 201] width 136 height 19
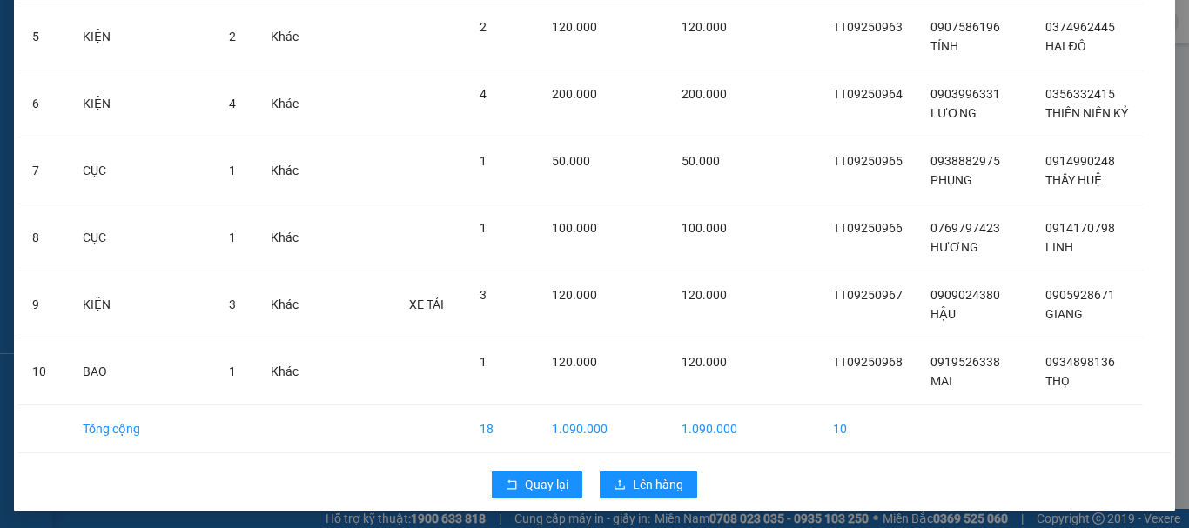
scroll to position [468, 0]
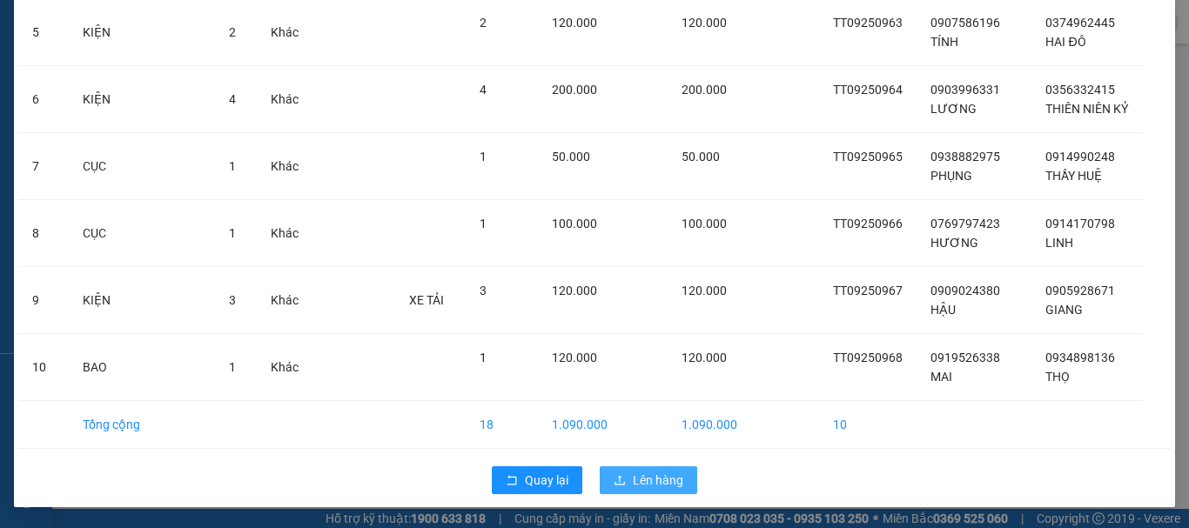
click at [646, 478] on span "Lên hàng" at bounding box center [658, 480] width 50 height 19
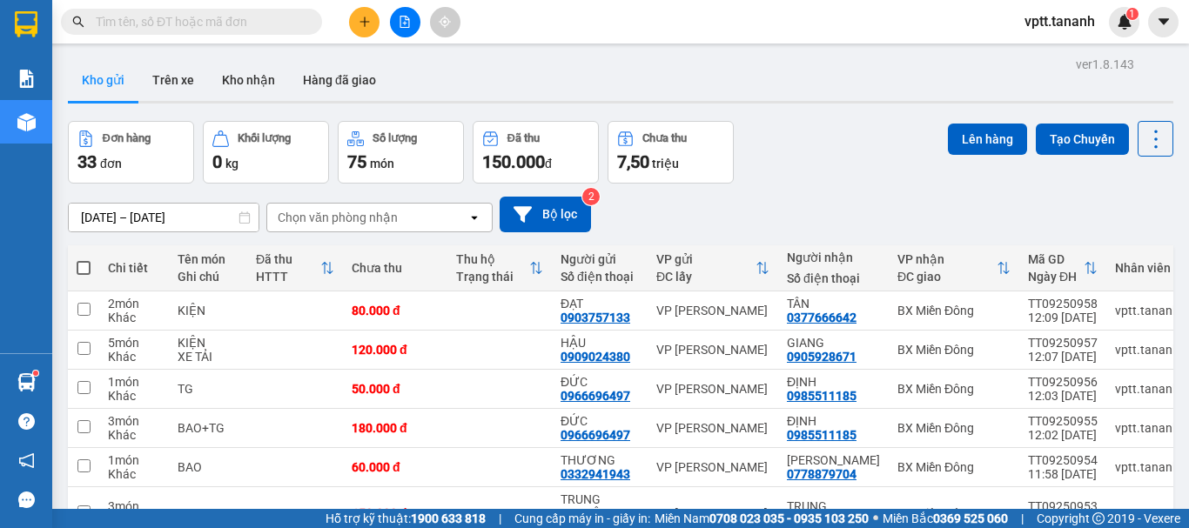
click at [80, 269] on span at bounding box center [84, 268] width 14 height 14
click at [84, 259] on input "checkbox" at bounding box center [84, 259] width 0 height 0
checkbox input "true"
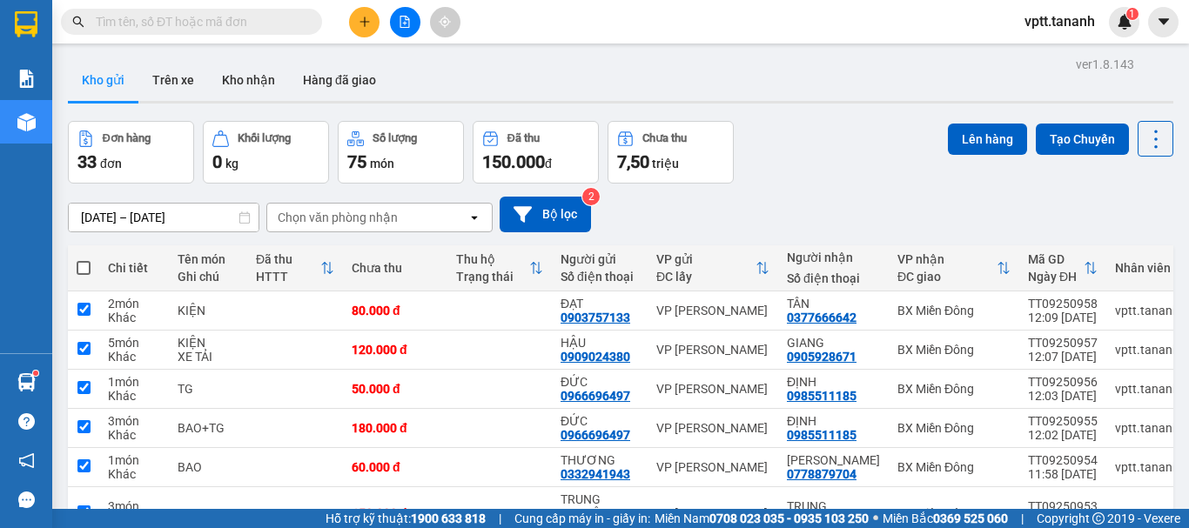
checkbox input "true"
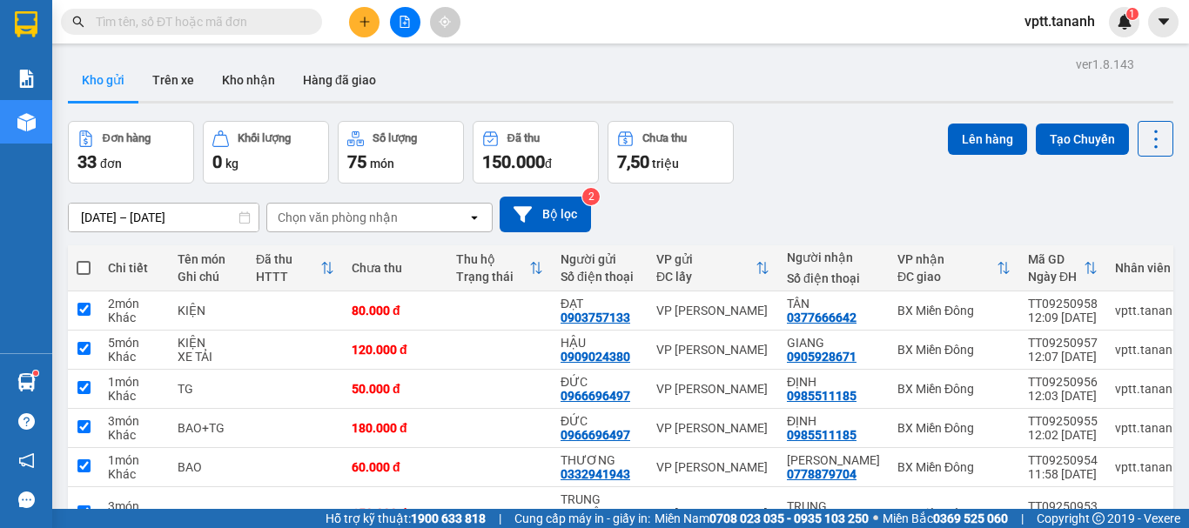
checkbox input "true"
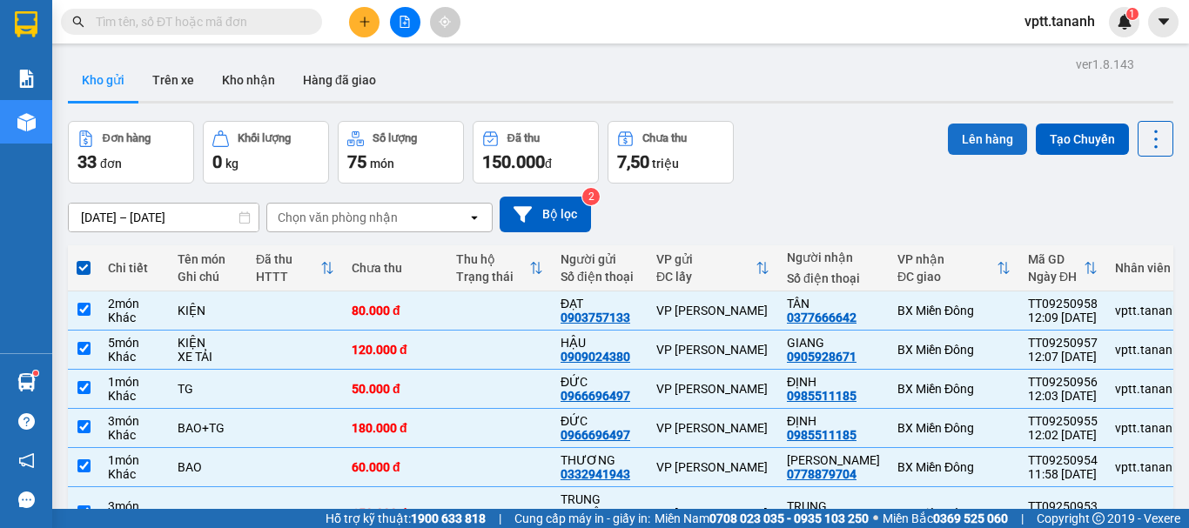
click at [983, 135] on button "Lên hàng" at bounding box center [987, 139] width 79 height 31
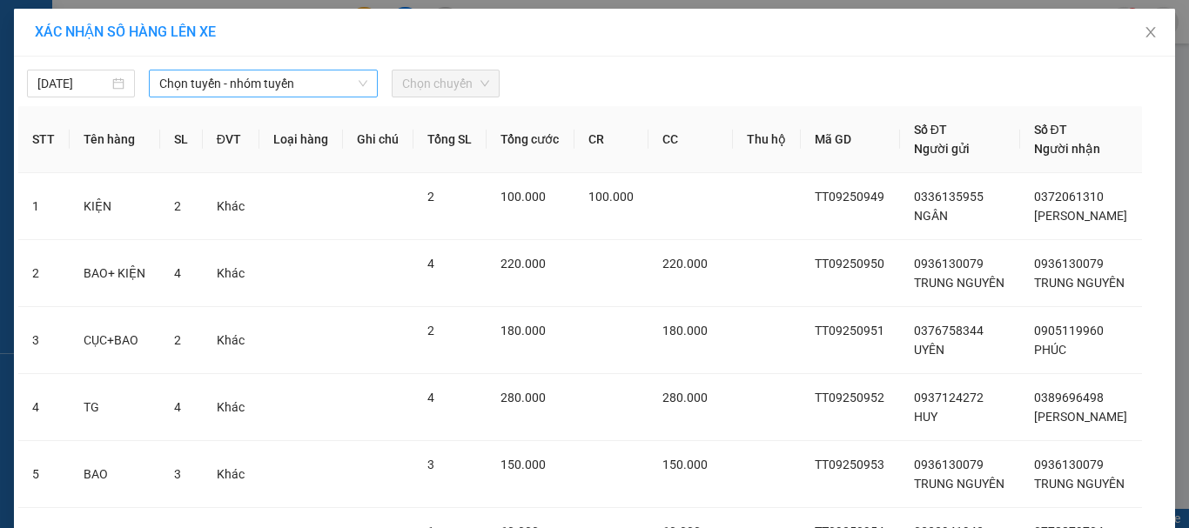
click at [214, 82] on span "Chọn tuyến - nhóm tuyến" at bounding box center [263, 83] width 208 height 26
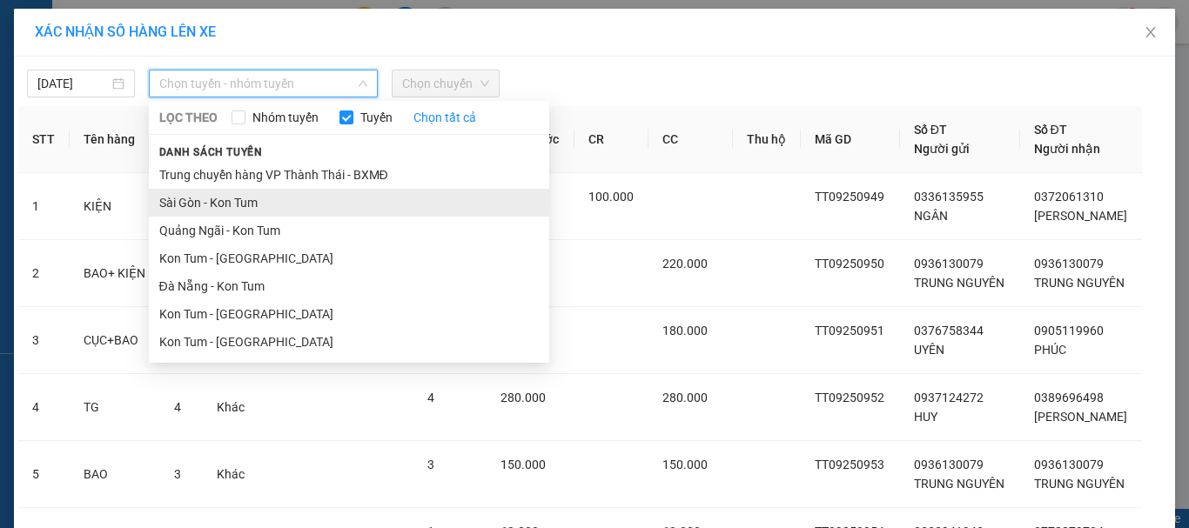
click at [240, 202] on li "Sài Gòn - Kon Tum" at bounding box center [349, 203] width 400 height 28
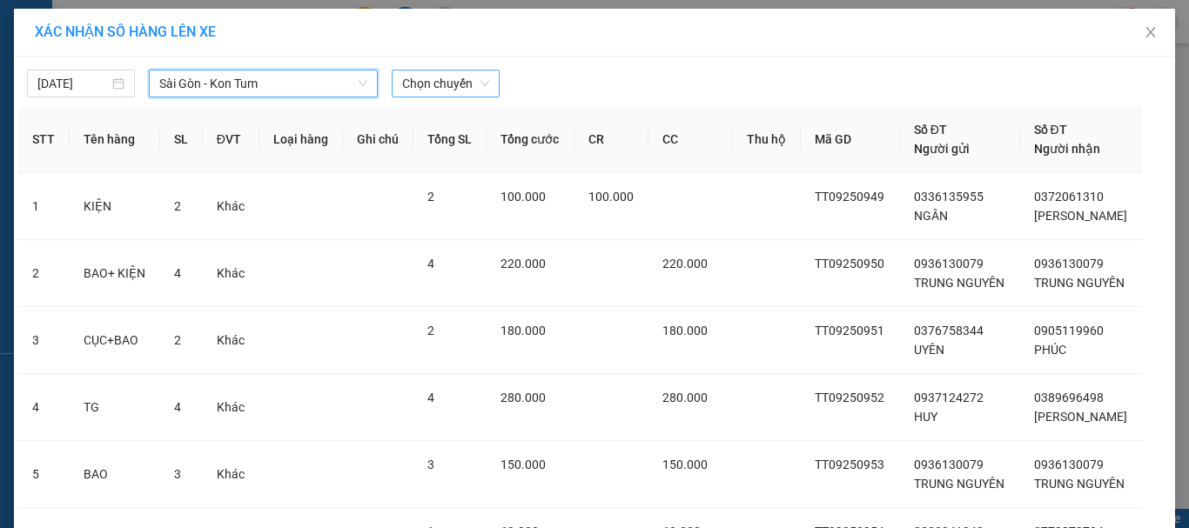
click at [447, 81] on span "Chọn chuyến" at bounding box center [445, 83] width 87 height 26
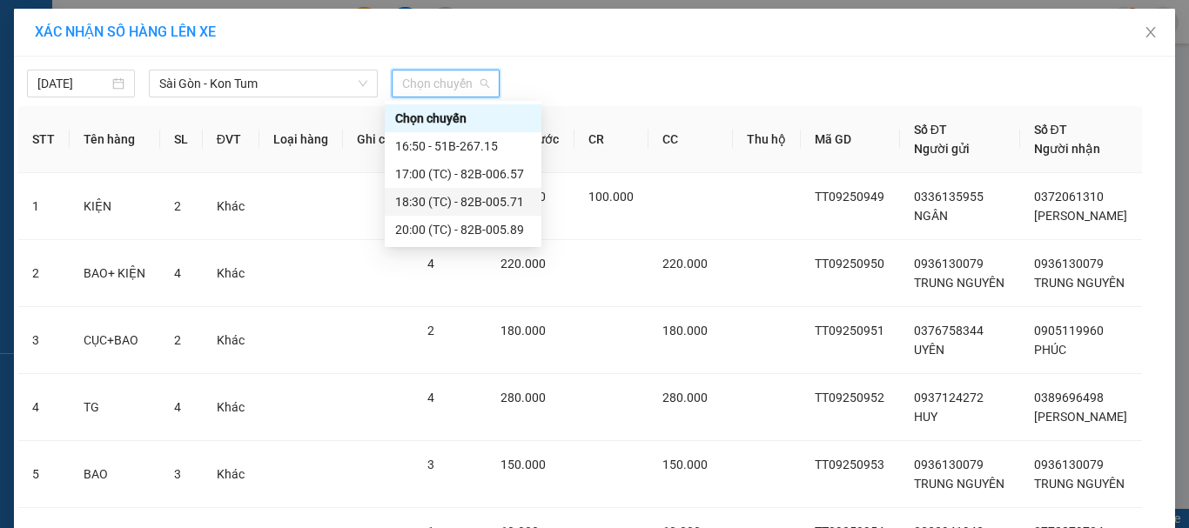
click at [446, 203] on div "18:30 (TC) - 82B-005.71" at bounding box center [463, 201] width 136 height 19
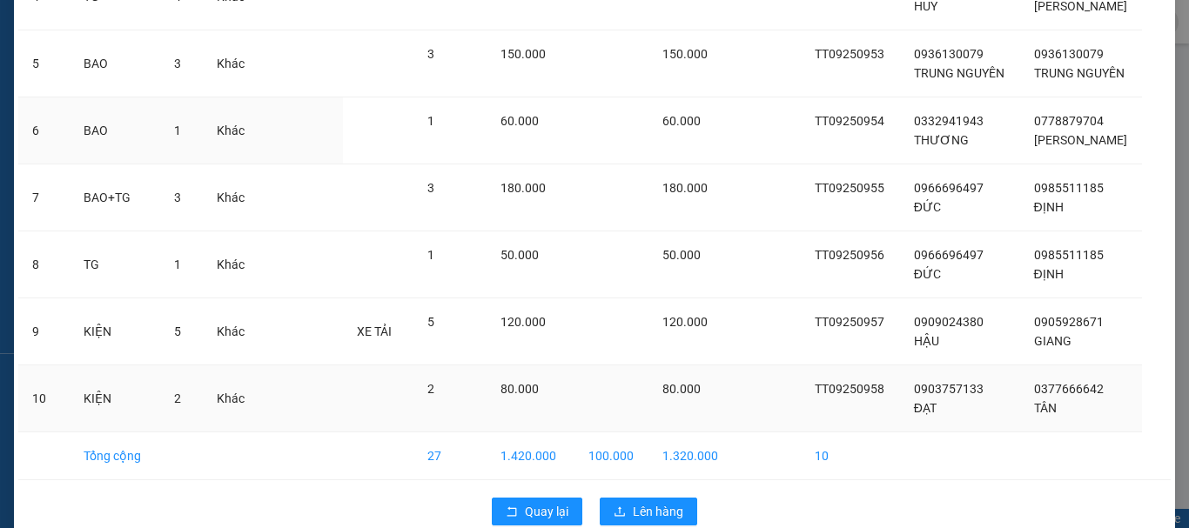
scroll to position [468, 0]
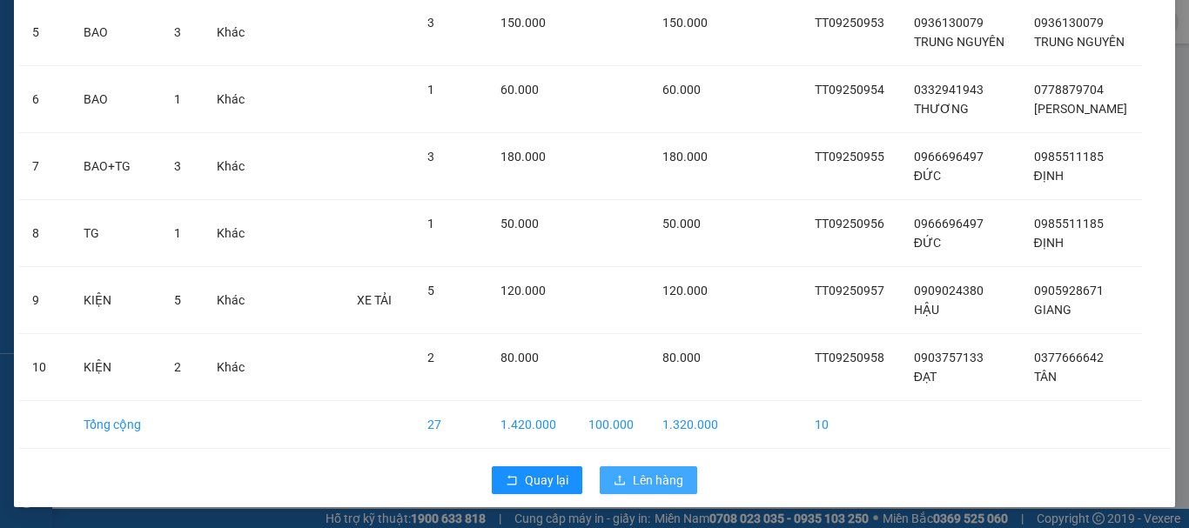
click at [643, 476] on span "Lên hàng" at bounding box center [658, 480] width 50 height 19
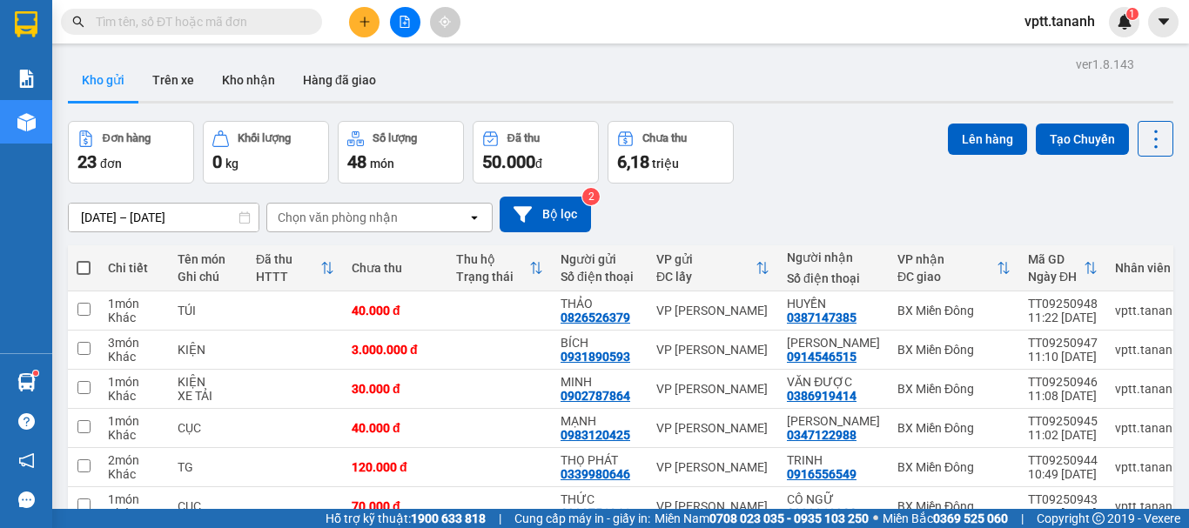
drag, startPoint x: 81, startPoint y: 270, endPoint x: 89, endPoint y: 263, distance: 10.5
click at [82, 270] on span at bounding box center [84, 268] width 14 height 14
click at [84, 259] on input "checkbox" at bounding box center [84, 259] width 0 height 0
checkbox input "true"
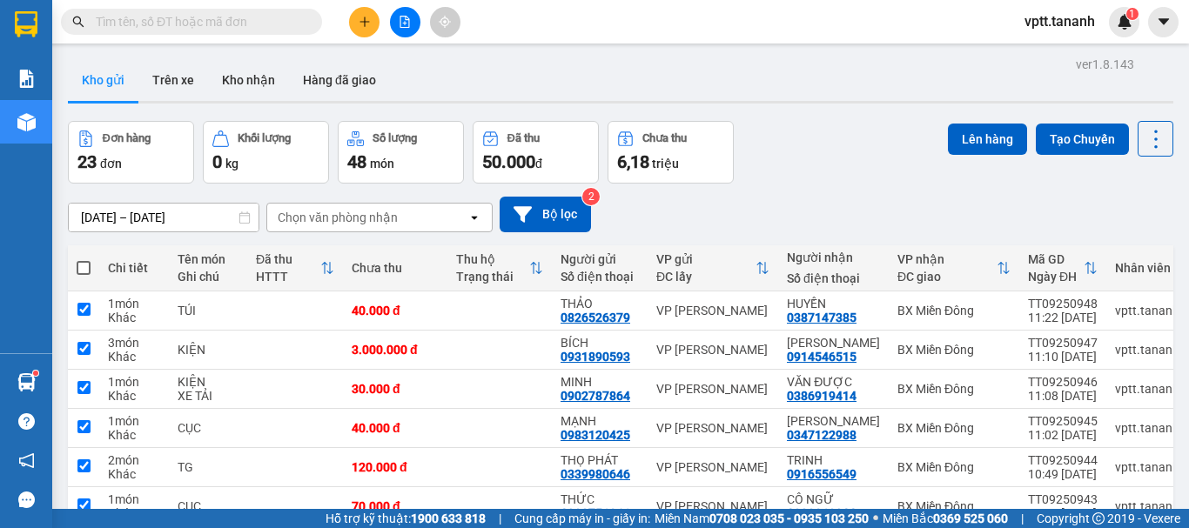
checkbox input "true"
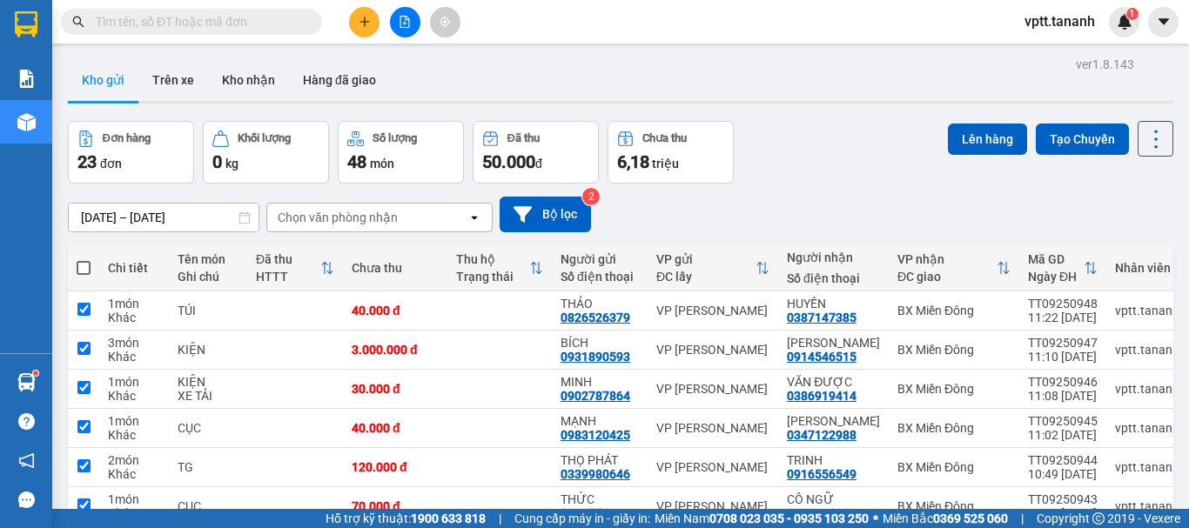
checkbox input "true"
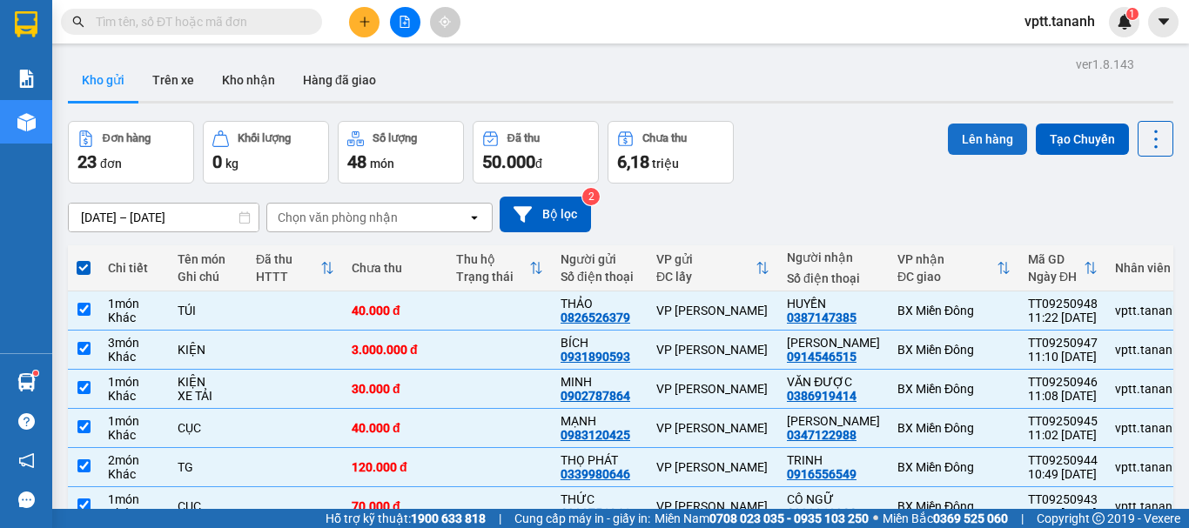
click at [960, 141] on button "Lên hàng" at bounding box center [987, 139] width 79 height 31
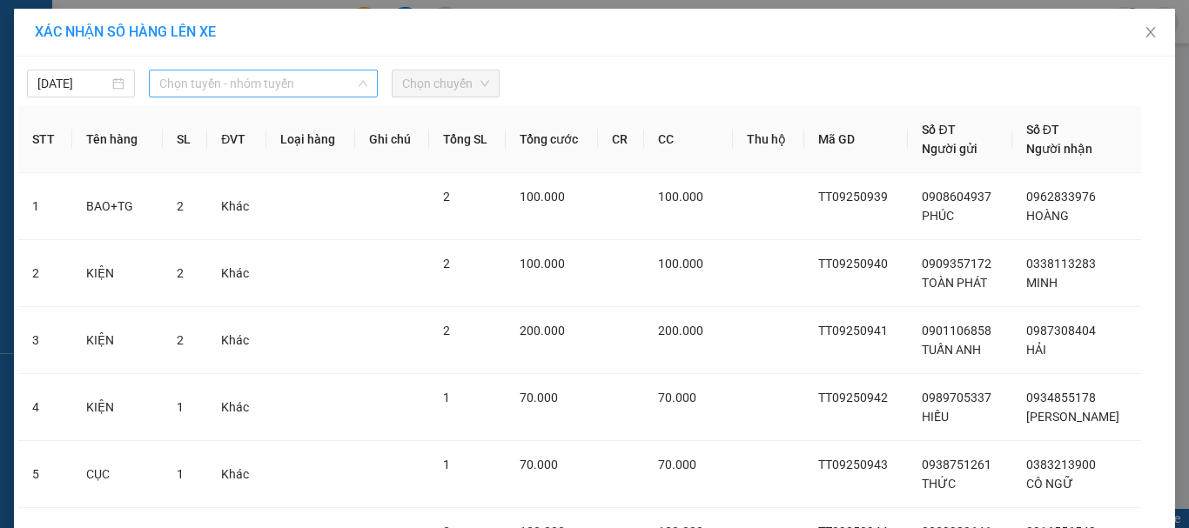
click at [294, 86] on span "Chọn tuyến - nhóm tuyến" at bounding box center [263, 83] width 208 height 26
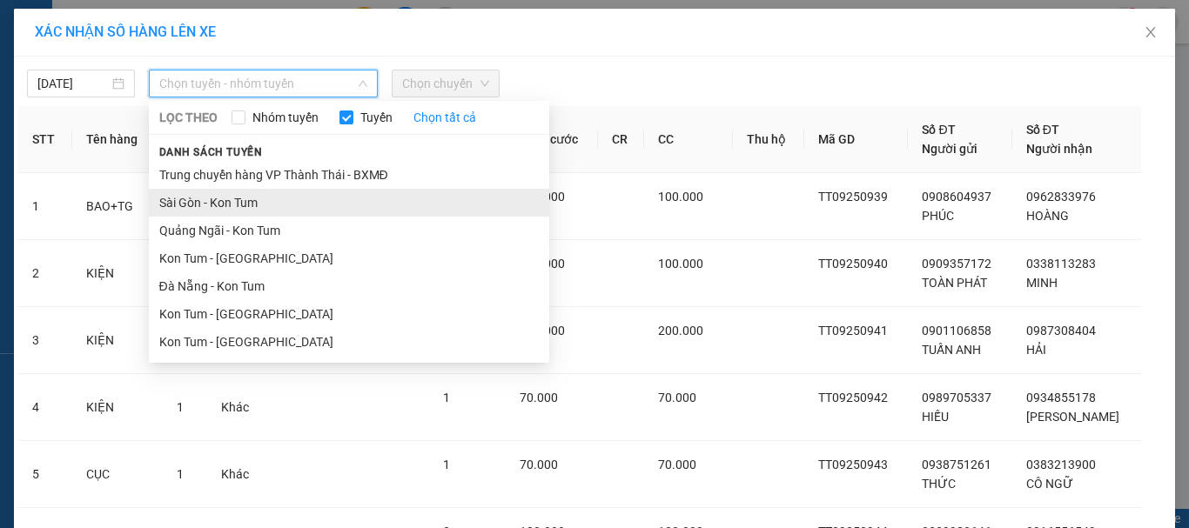
click at [237, 201] on li "Sài Gòn - Kon Tum" at bounding box center [349, 203] width 400 height 28
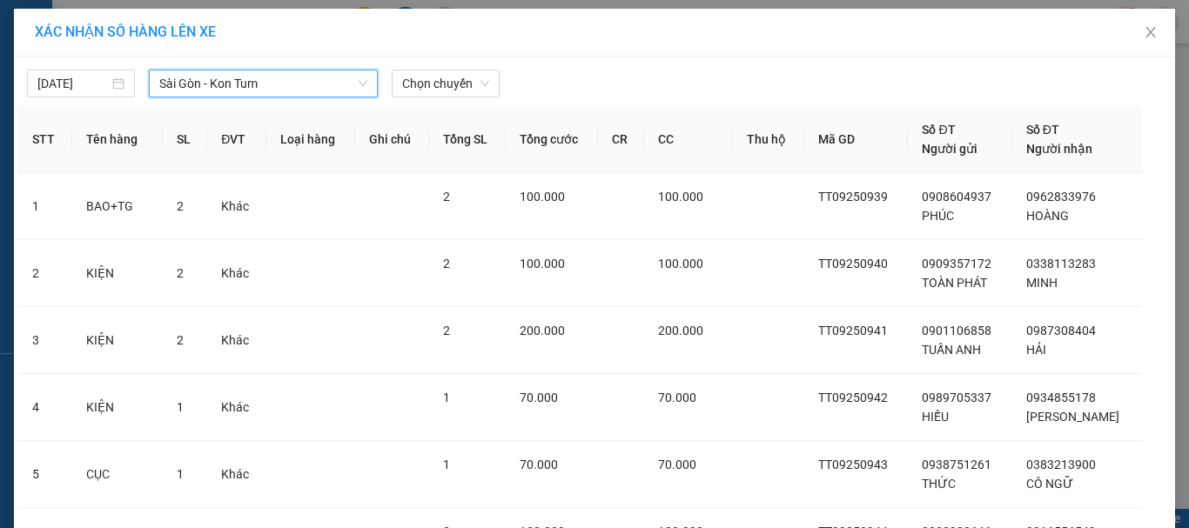
click at [258, 89] on span "Sài Gòn - Kon Tum" at bounding box center [263, 83] width 208 height 26
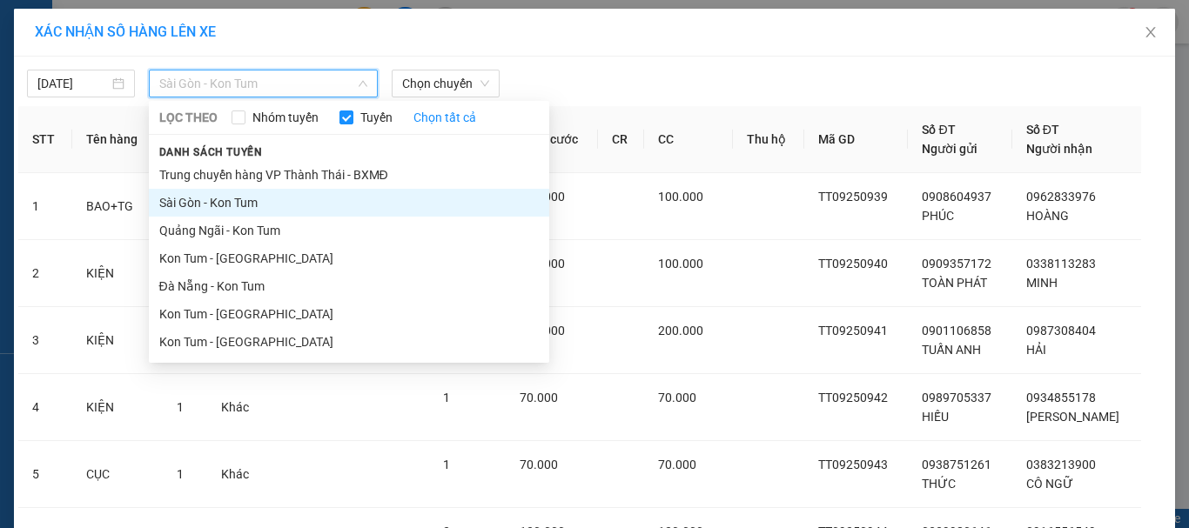
click at [240, 200] on li "Sài Gòn - Kon Tum" at bounding box center [349, 203] width 400 height 28
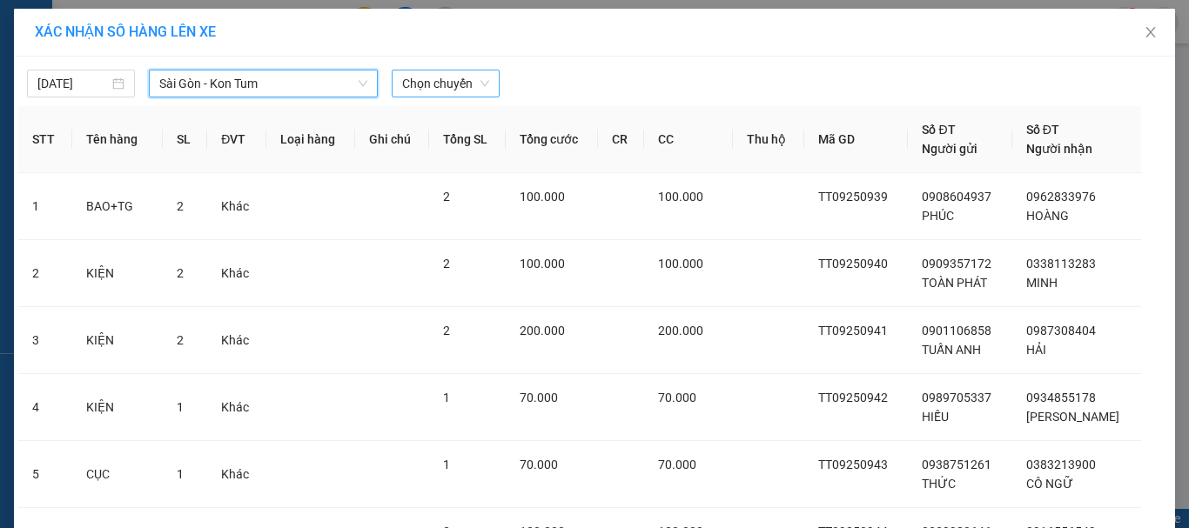
click at [420, 88] on span "Chọn chuyến" at bounding box center [445, 83] width 87 height 26
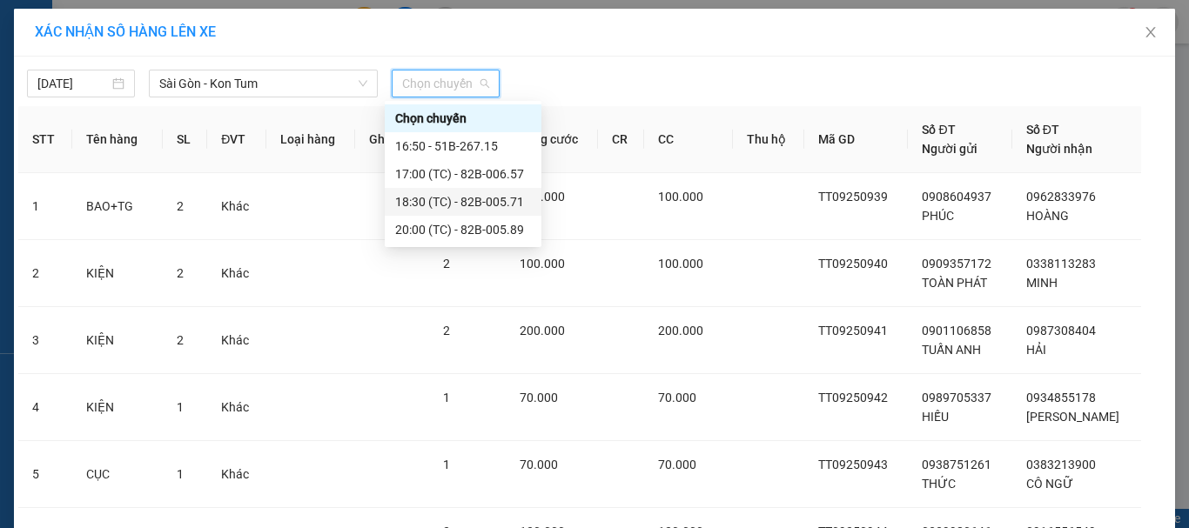
click at [473, 200] on div "18:30 (TC) - 82B-005.71" at bounding box center [463, 201] width 136 height 19
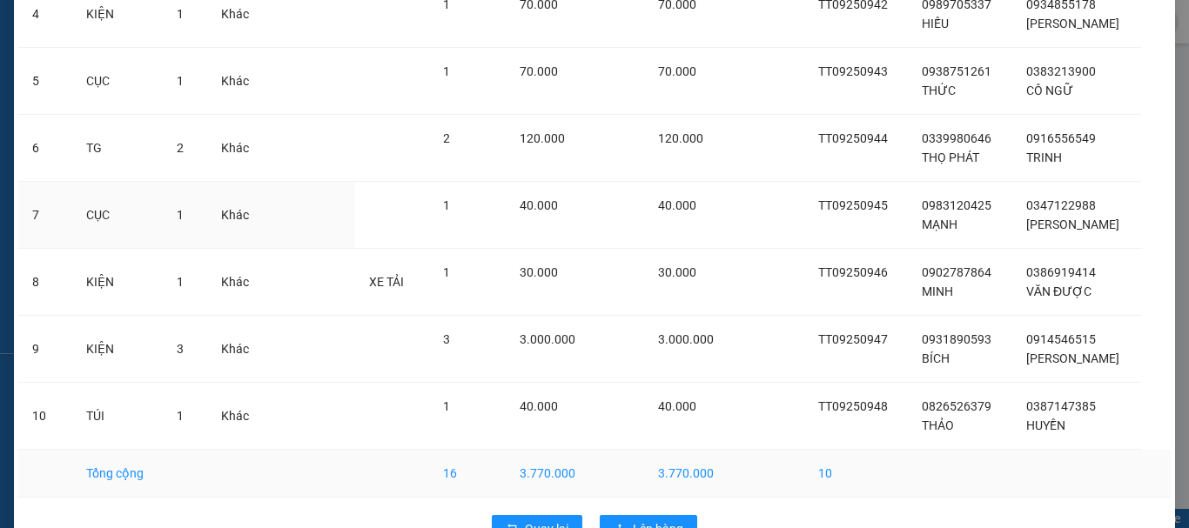
scroll to position [468, 0]
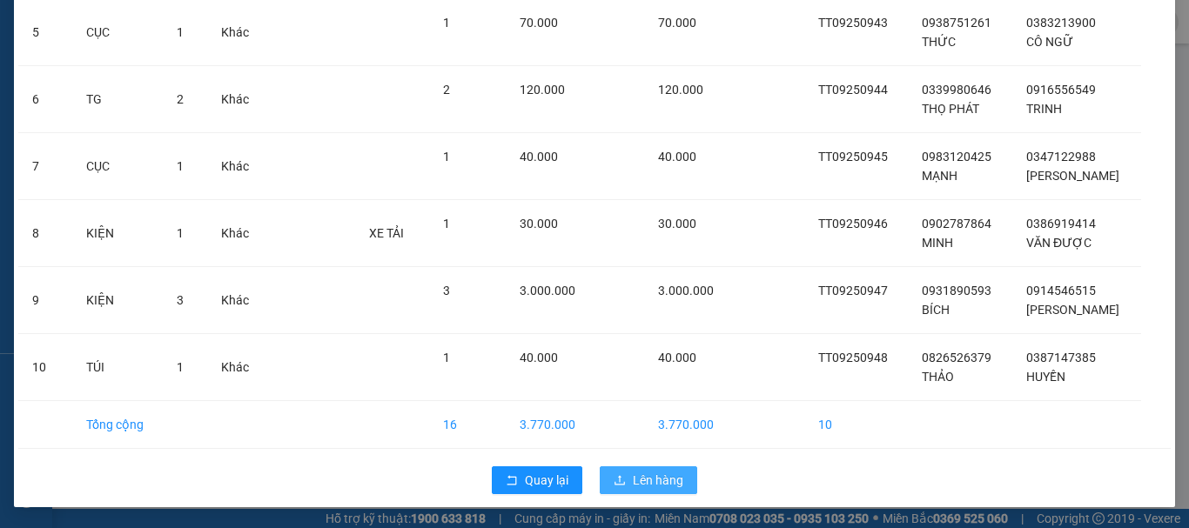
click at [651, 480] on span "Lên hàng" at bounding box center [658, 480] width 50 height 19
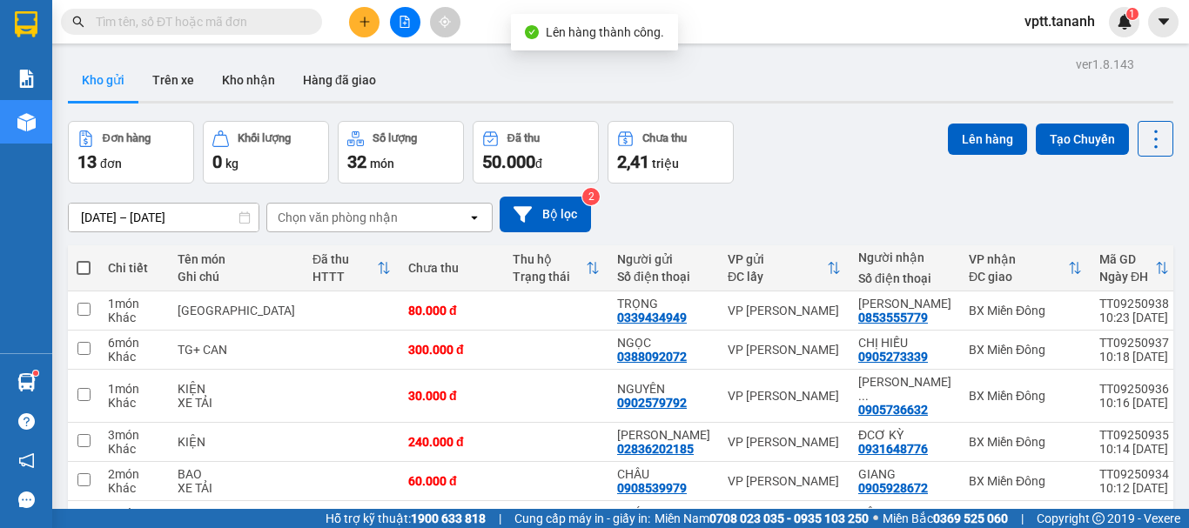
click at [86, 268] on span at bounding box center [84, 268] width 14 height 14
click at [84, 259] on input "checkbox" at bounding box center [84, 259] width 0 height 0
checkbox input "true"
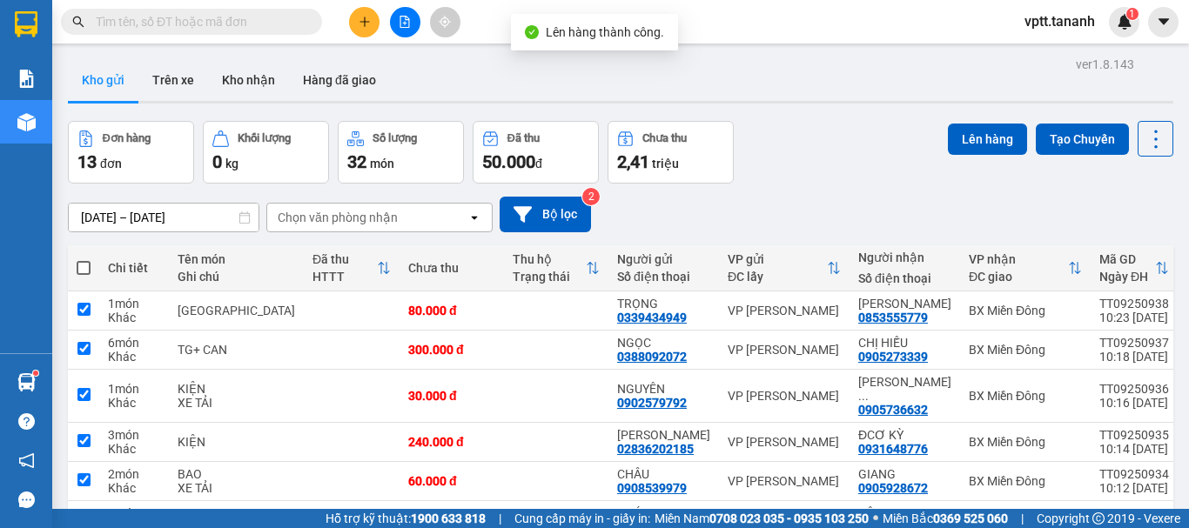
checkbox input "true"
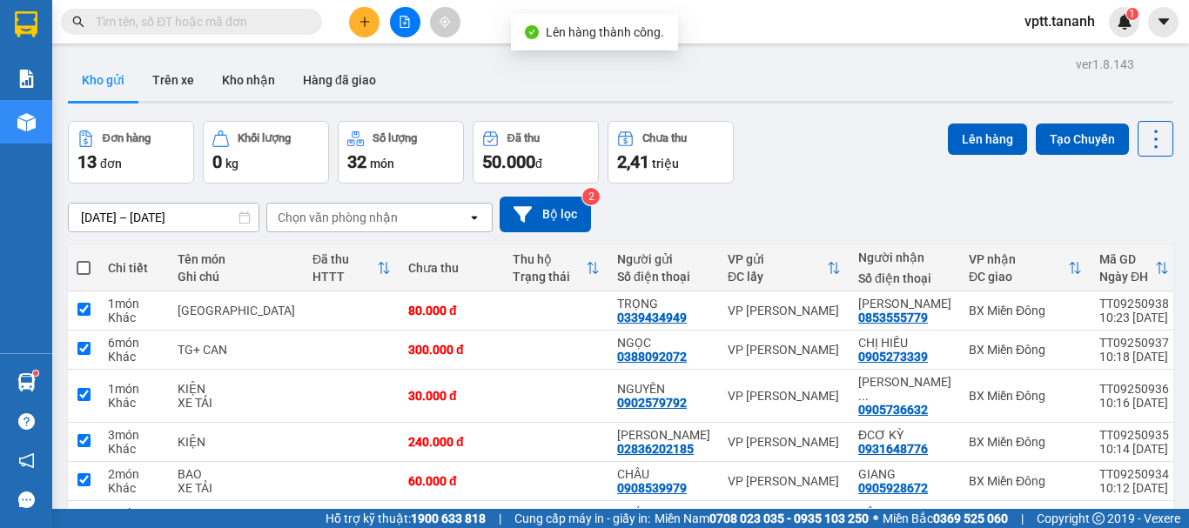
checkbox input "true"
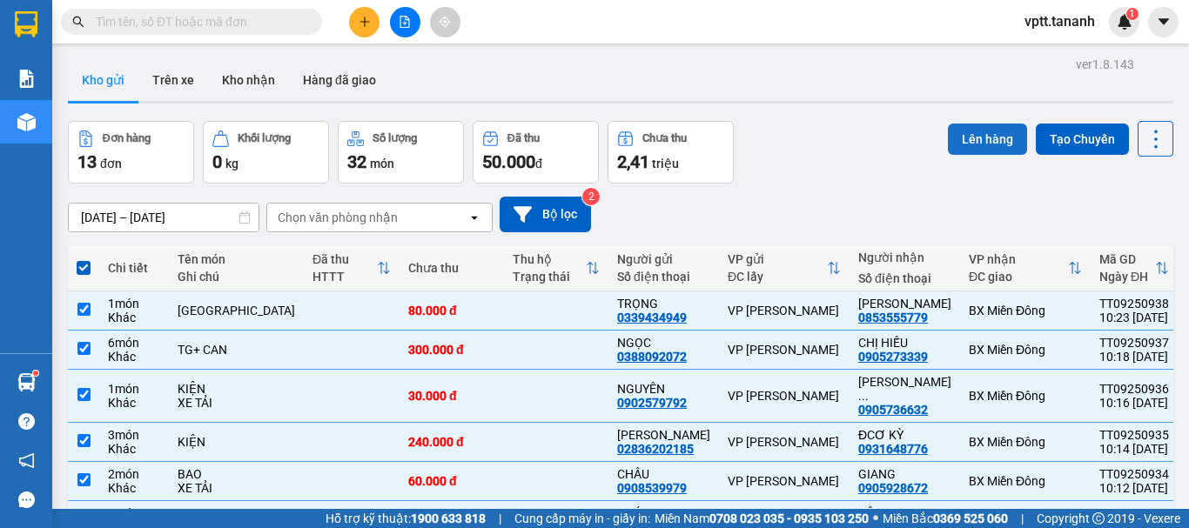
click at [971, 134] on button "Lên hàng" at bounding box center [987, 139] width 79 height 31
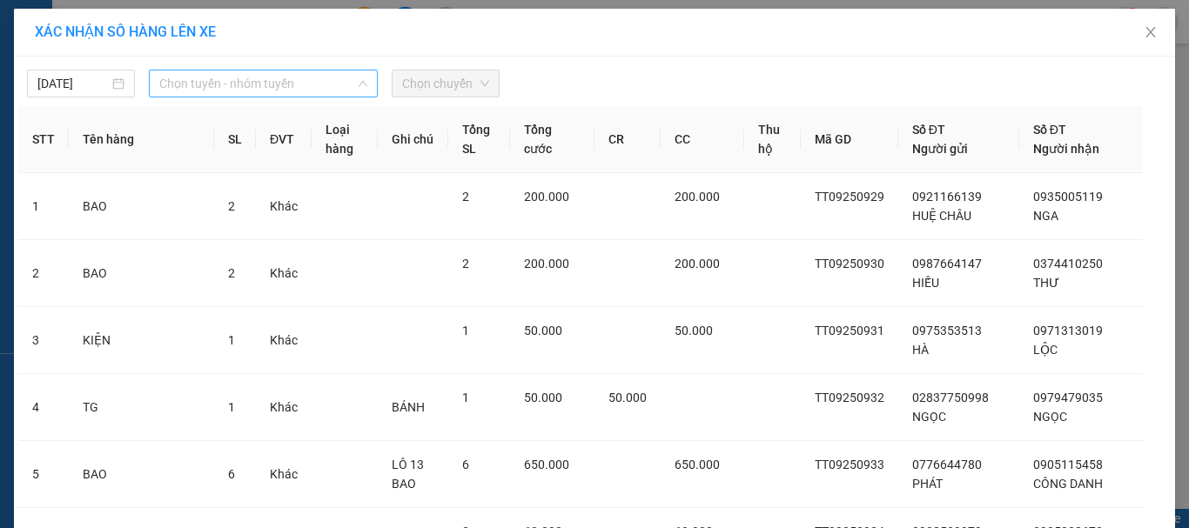
click at [299, 85] on span "Chọn tuyến - nhóm tuyến" at bounding box center [263, 83] width 208 height 26
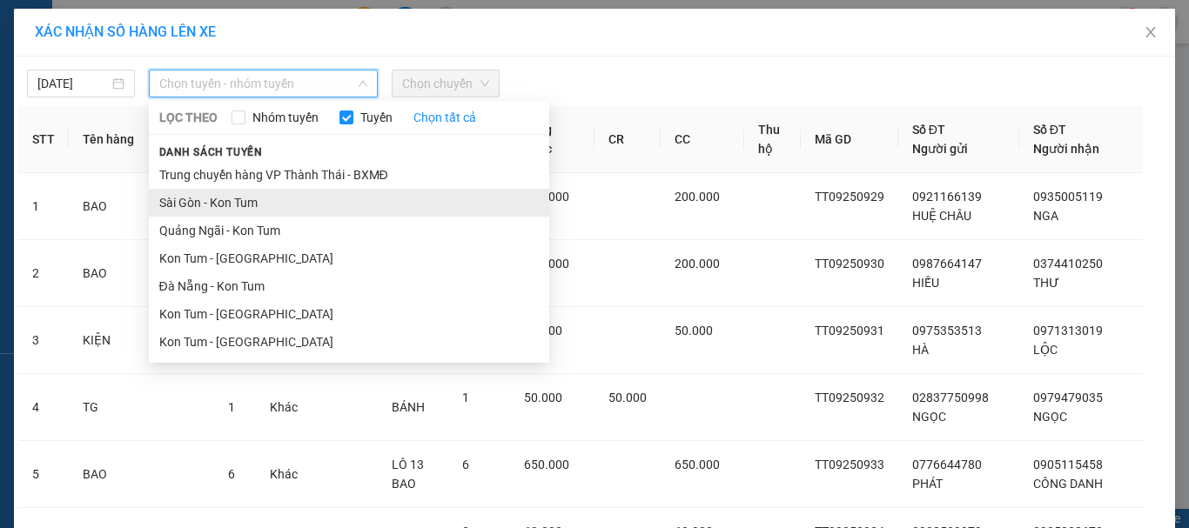
click at [263, 209] on li "Sài Gòn - Kon Tum" at bounding box center [349, 203] width 400 height 28
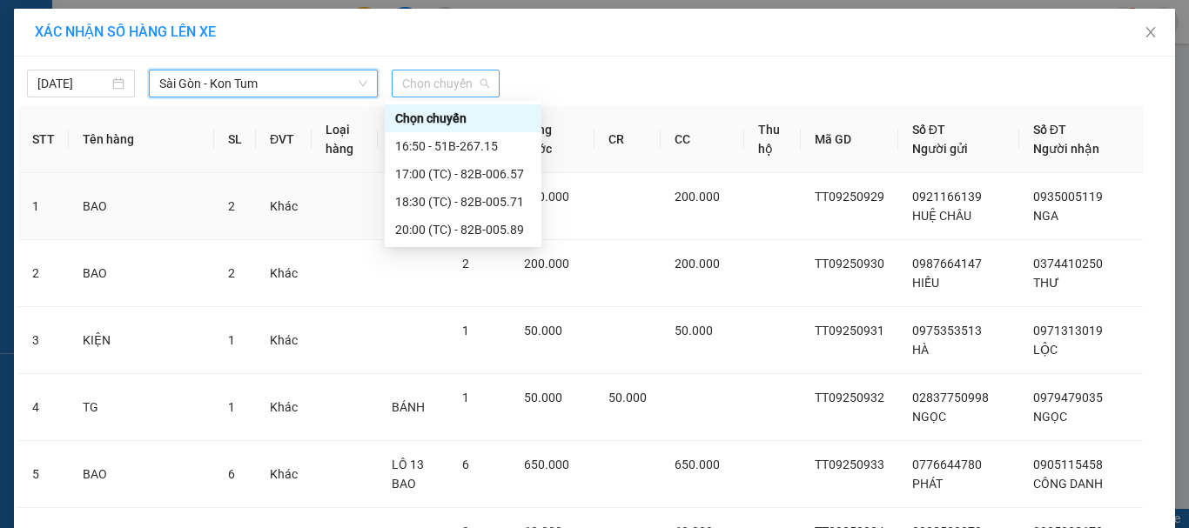
click at [441, 79] on span "Chọn chuyến" at bounding box center [445, 83] width 87 height 26
click at [453, 202] on div "18:30 (TC) - 82B-005.71" at bounding box center [463, 201] width 136 height 19
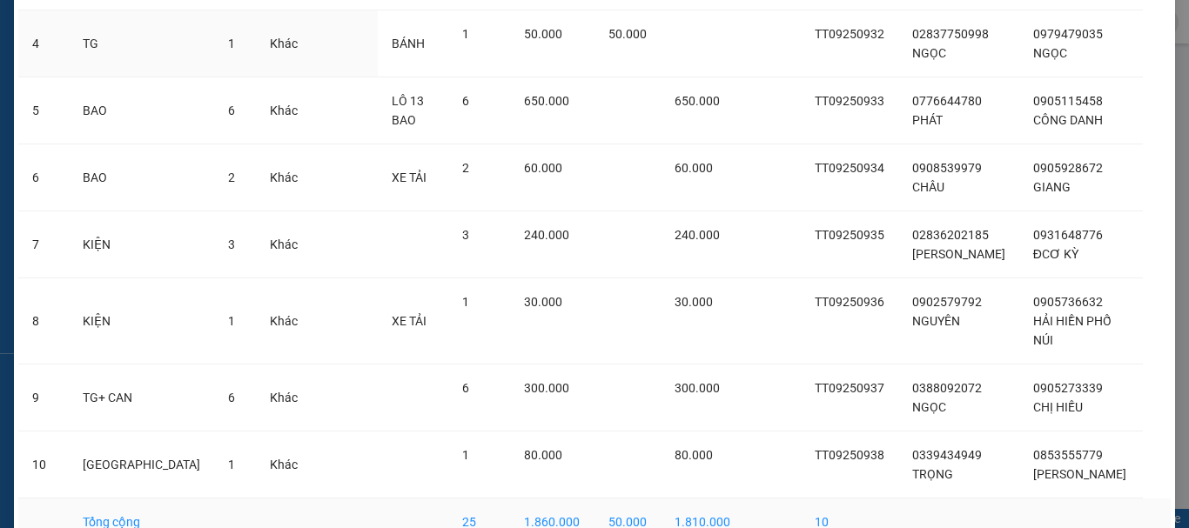
scroll to position [468, 0]
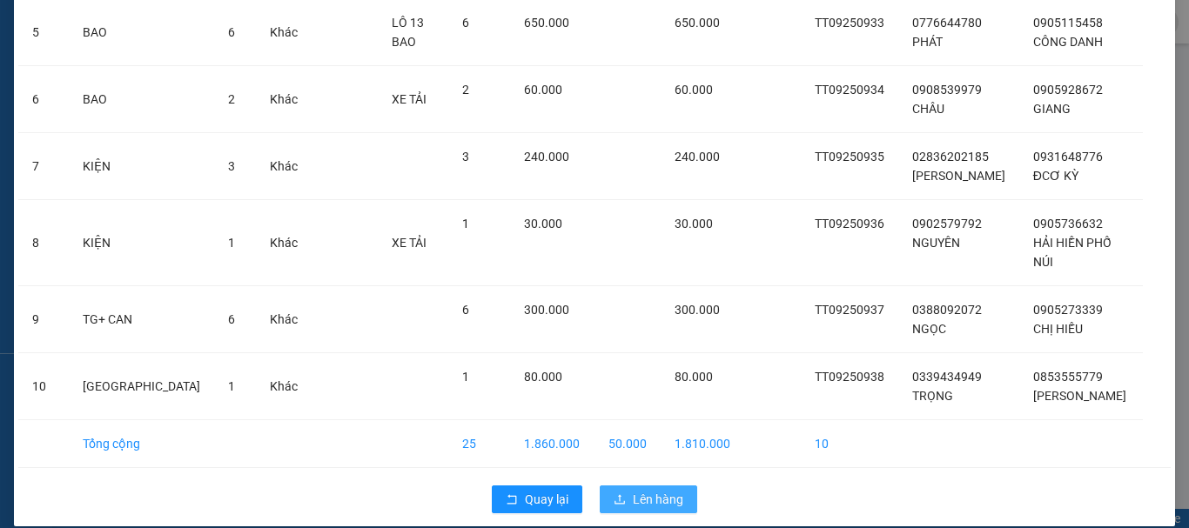
click at [643, 490] on span "Lên hàng" at bounding box center [658, 499] width 50 height 19
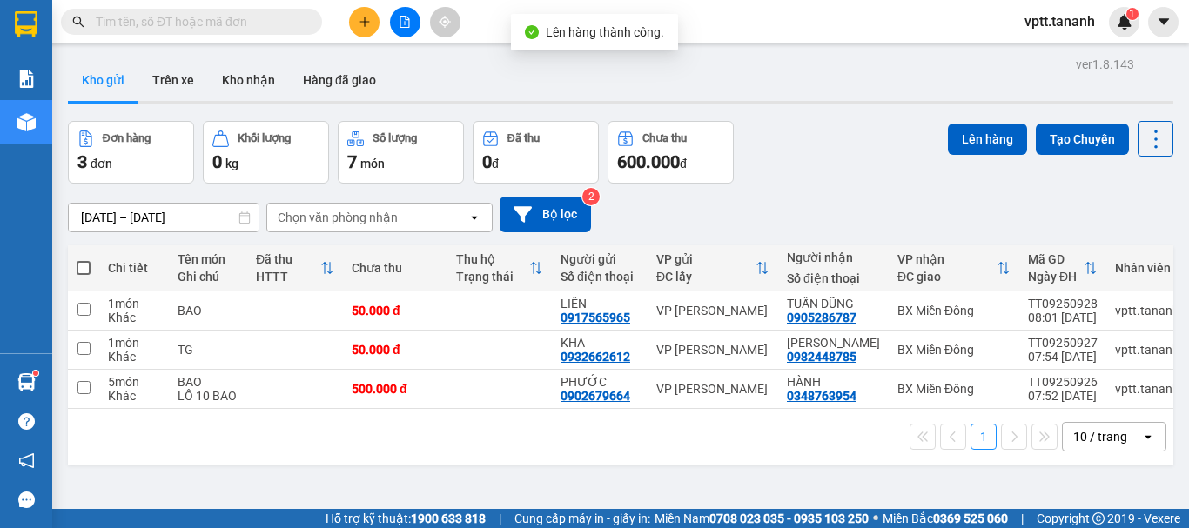
click at [79, 265] on span at bounding box center [84, 268] width 14 height 14
click at [84, 259] on input "checkbox" at bounding box center [84, 259] width 0 height 0
checkbox input "true"
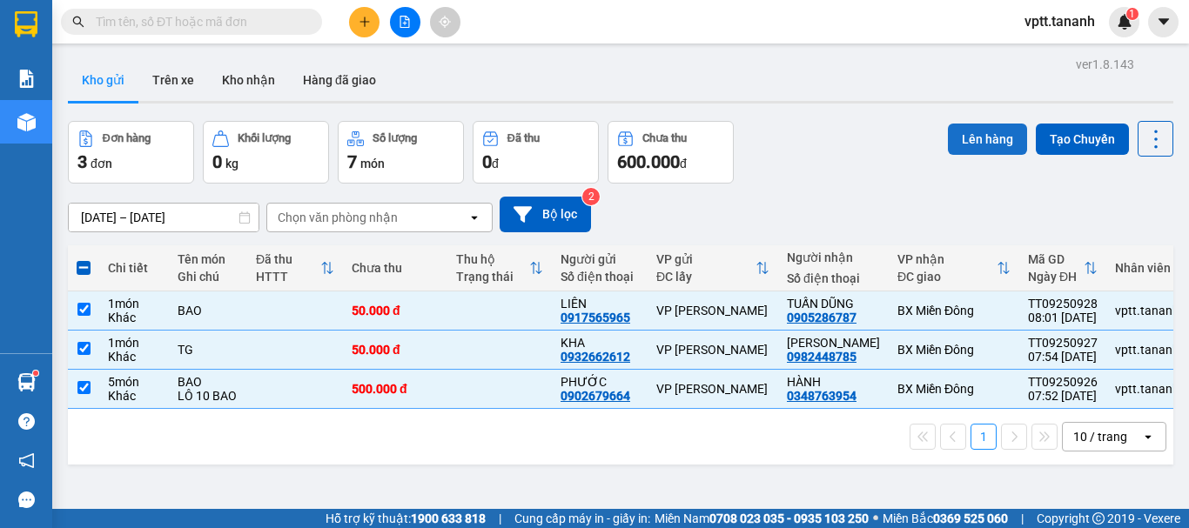
click at [980, 140] on button "Lên hàng" at bounding box center [987, 139] width 79 height 31
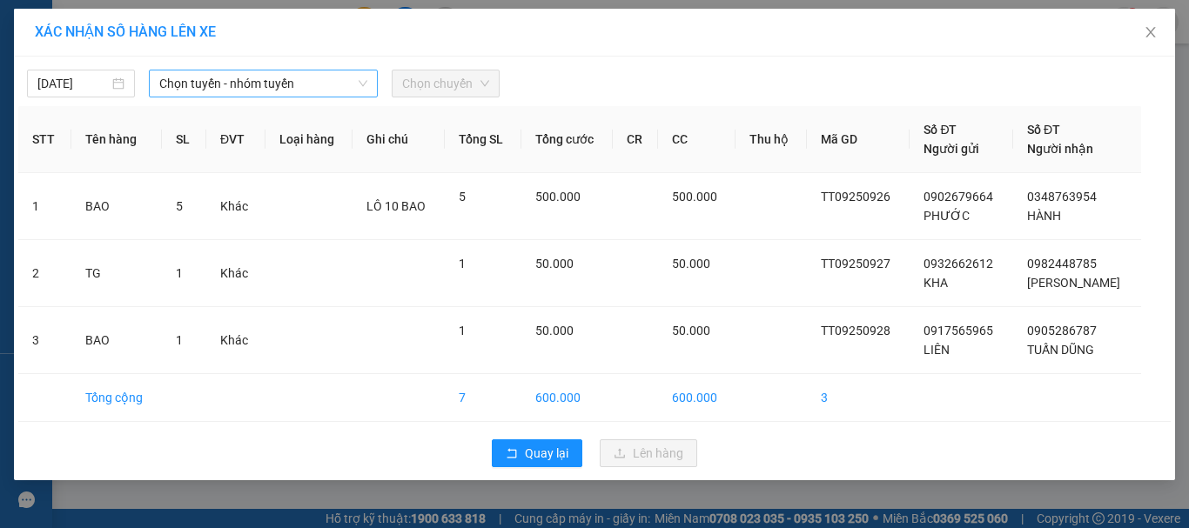
click at [332, 85] on span "Chọn tuyến - nhóm tuyến" at bounding box center [263, 83] width 208 height 26
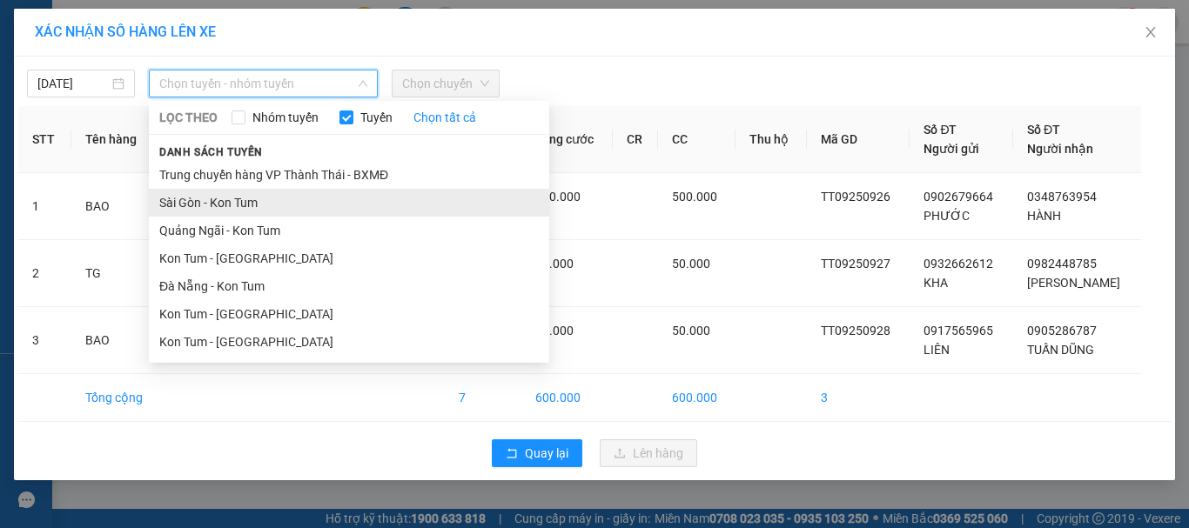
click at [274, 205] on li "Sài Gòn - Kon Tum" at bounding box center [349, 203] width 400 height 28
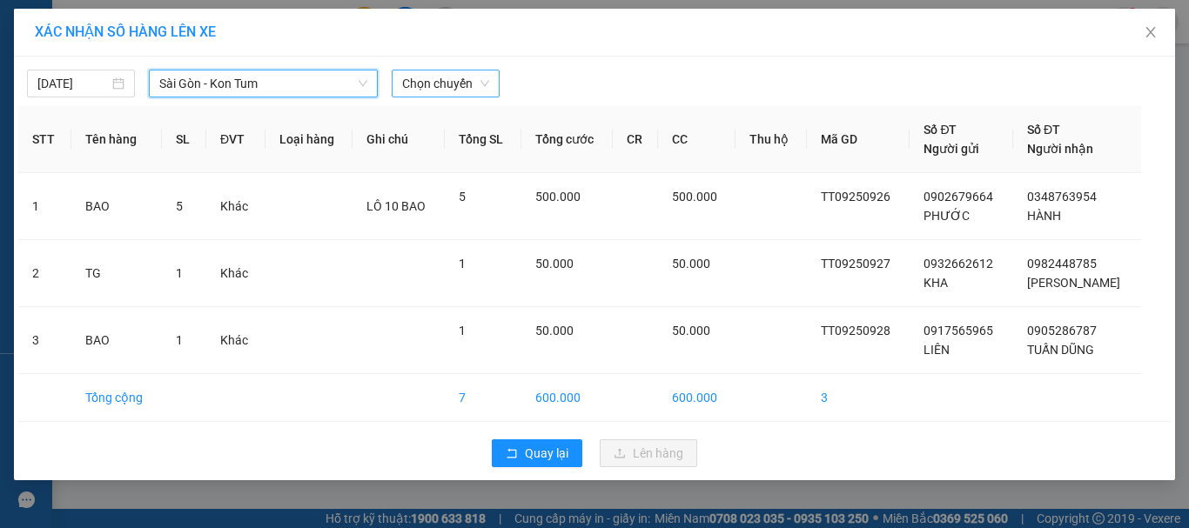
click at [439, 84] on span "Chọn chuyến" at bounding box center [445, 83] width 87 height 26
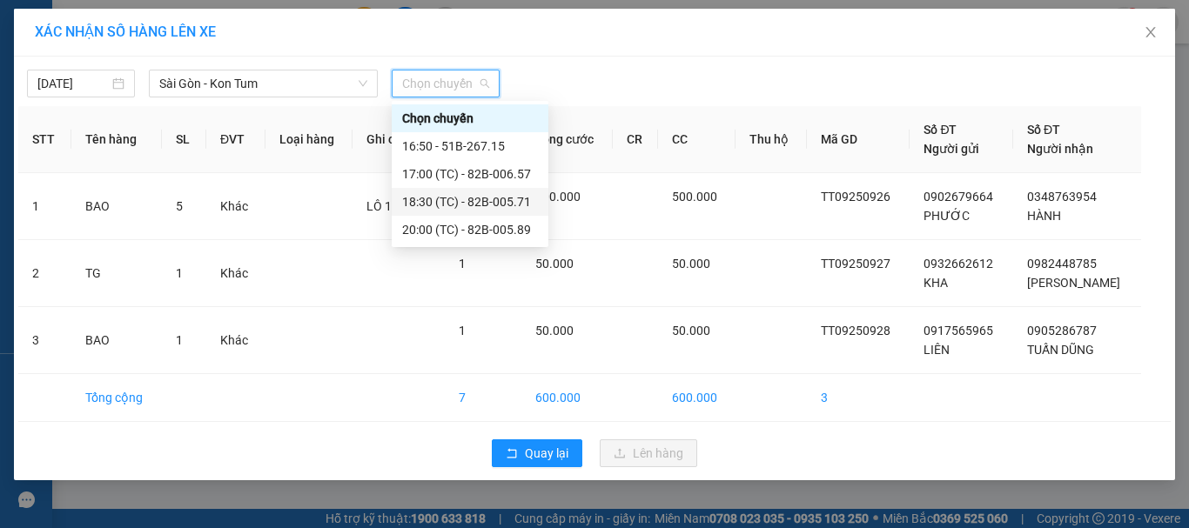
click at [499, 197] on div "18:30 (TC) - 82B-005.71" at bounding box center [470, 201] width 136 height 19
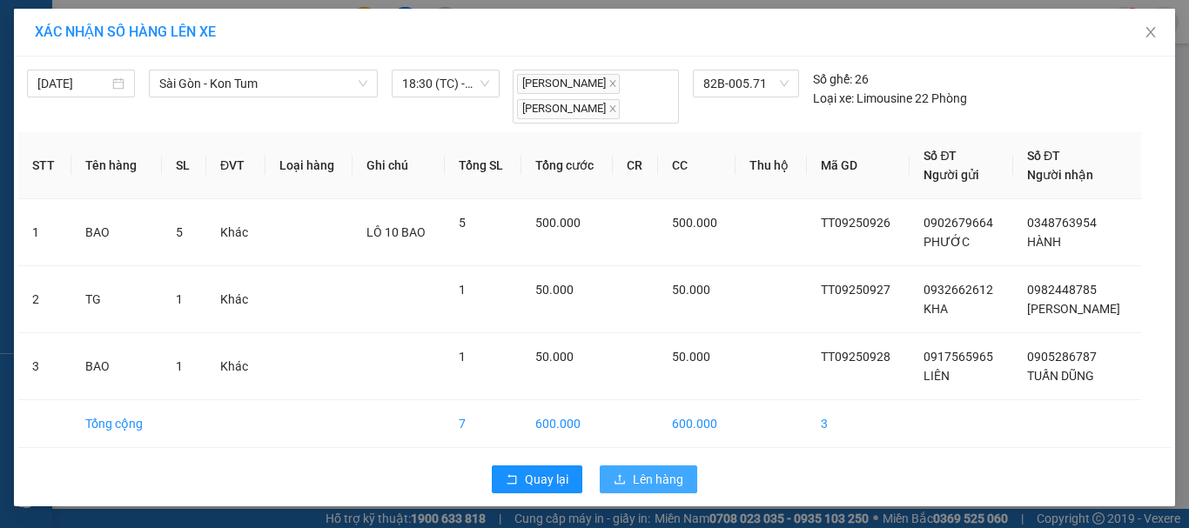
click at [659, 480] on span "Lên hàng" at bounding box center [658, 479] width 50 height 19
